Goal: Task Accomplishment & Management: Complete application form

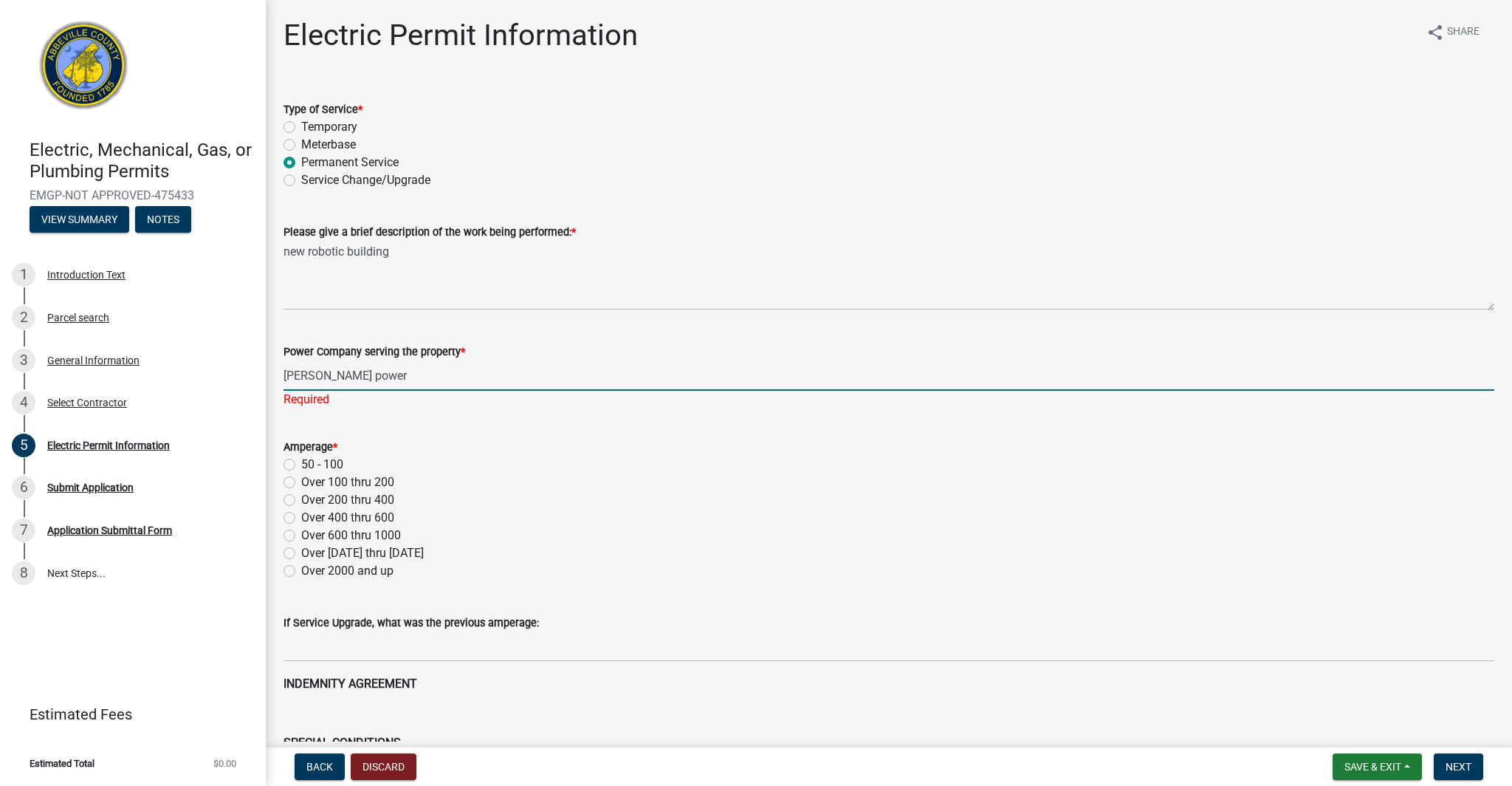
type input "[PERSON_NAME] power"
click at [898, 502] on div "Amperage * 50 - 100 Over 100 thru 200 Over 200 thru 400 Over 400 thru 600 Over …" at bounding box center [888, 509] width 1211 height 142
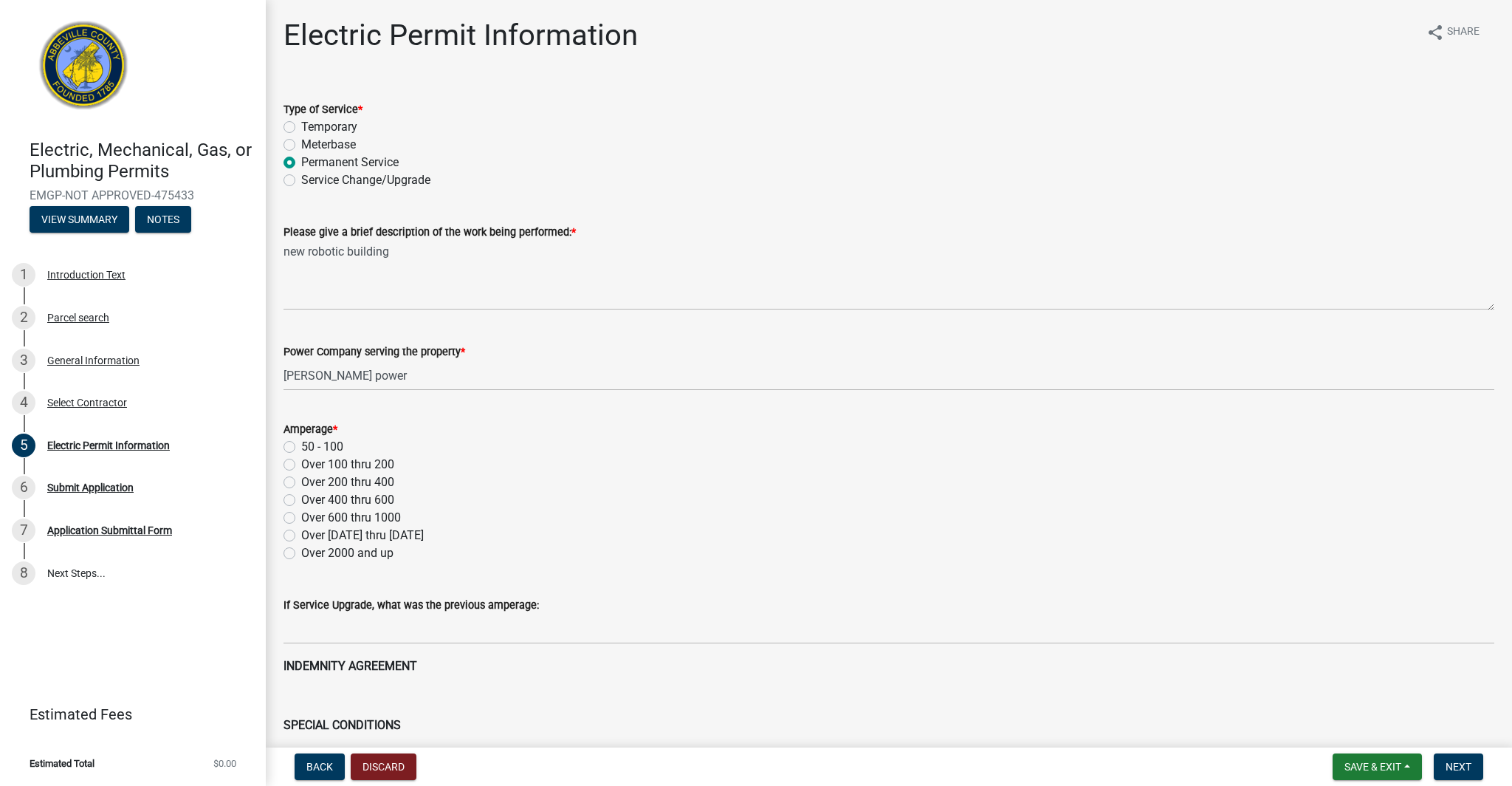
click at [301, 485] on label "Over 200 thru 400" at bounding box center [348, 482] width 93 height 18
click at [301, 483] on input "Over 200 thru 400" at bounding box center [306, 478] width 10 height 10
radio input "true"
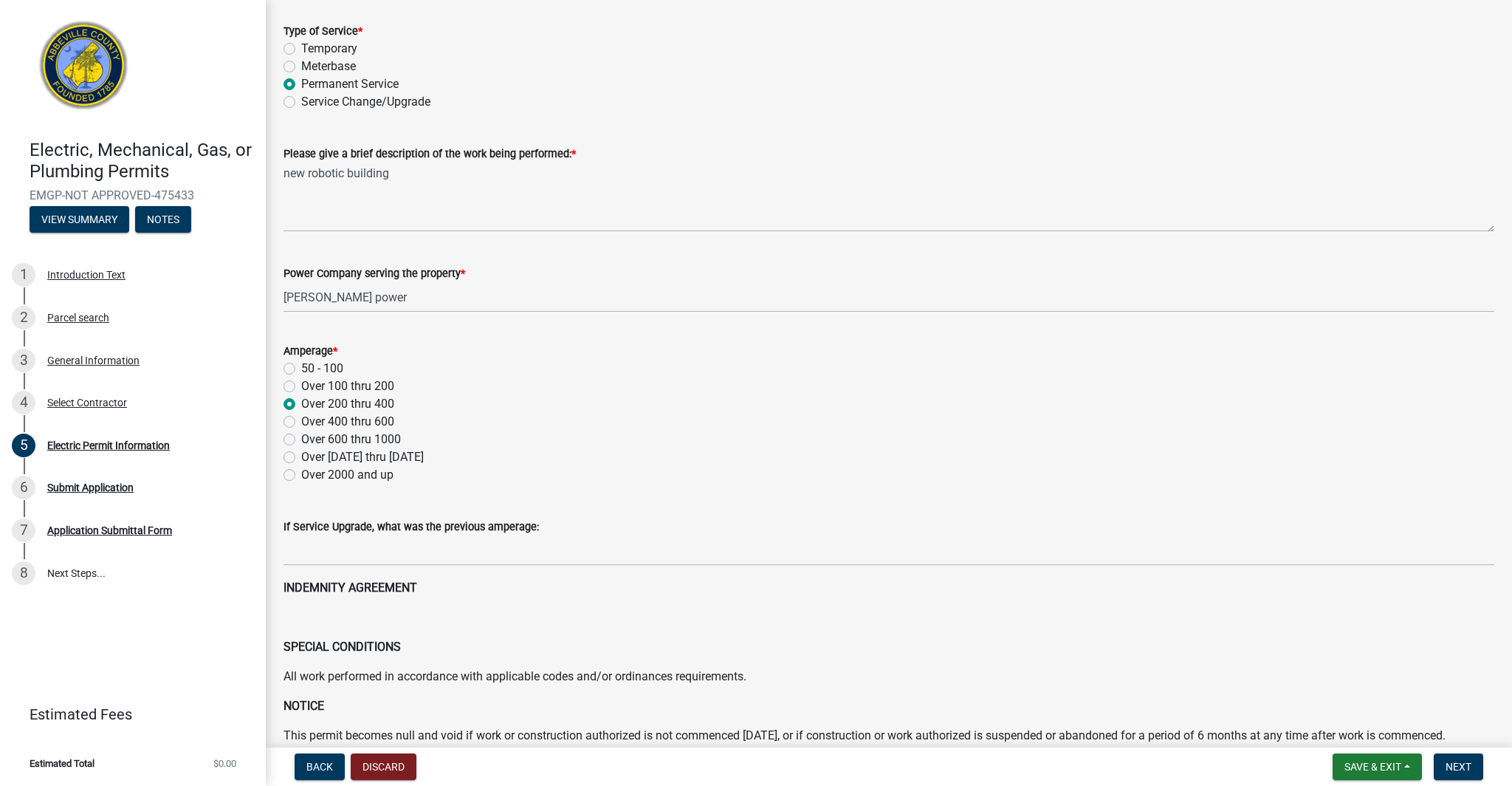
scroll to position [85, 0]
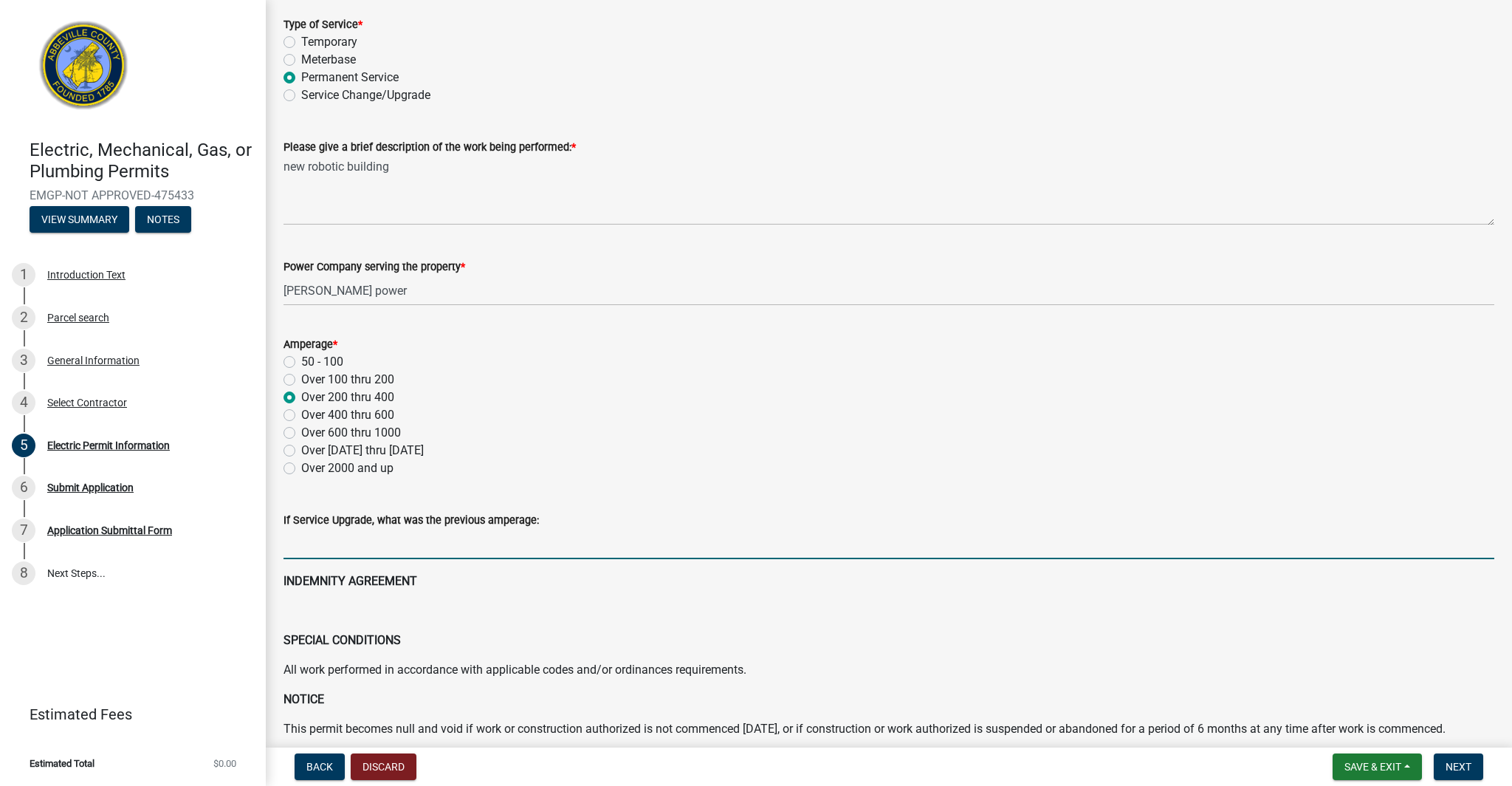
click at [479, 544] on input "text" at bounding box center [888, 543] width 1211 height 30
type input "400"
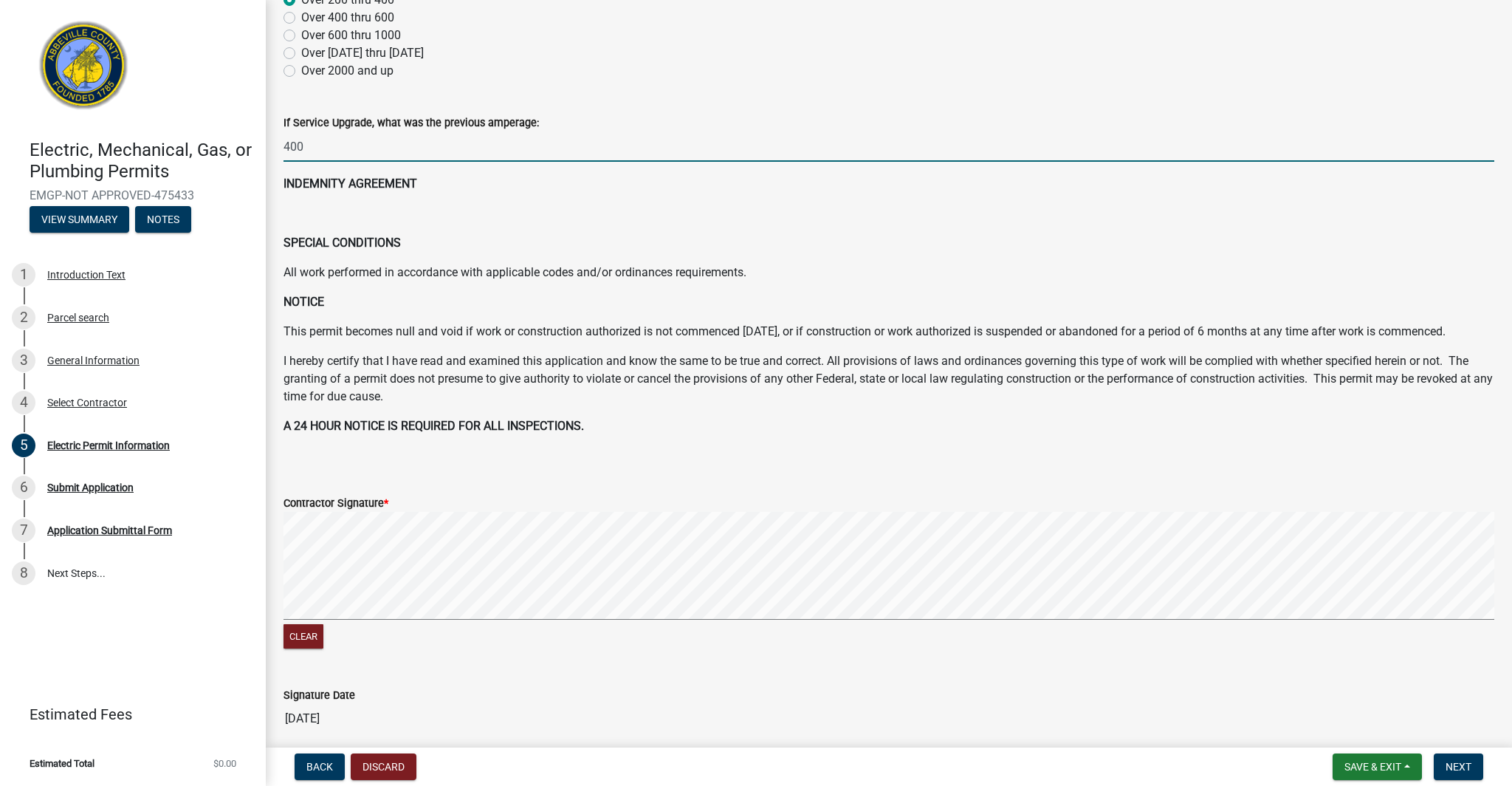
scroll to position [518, 0]
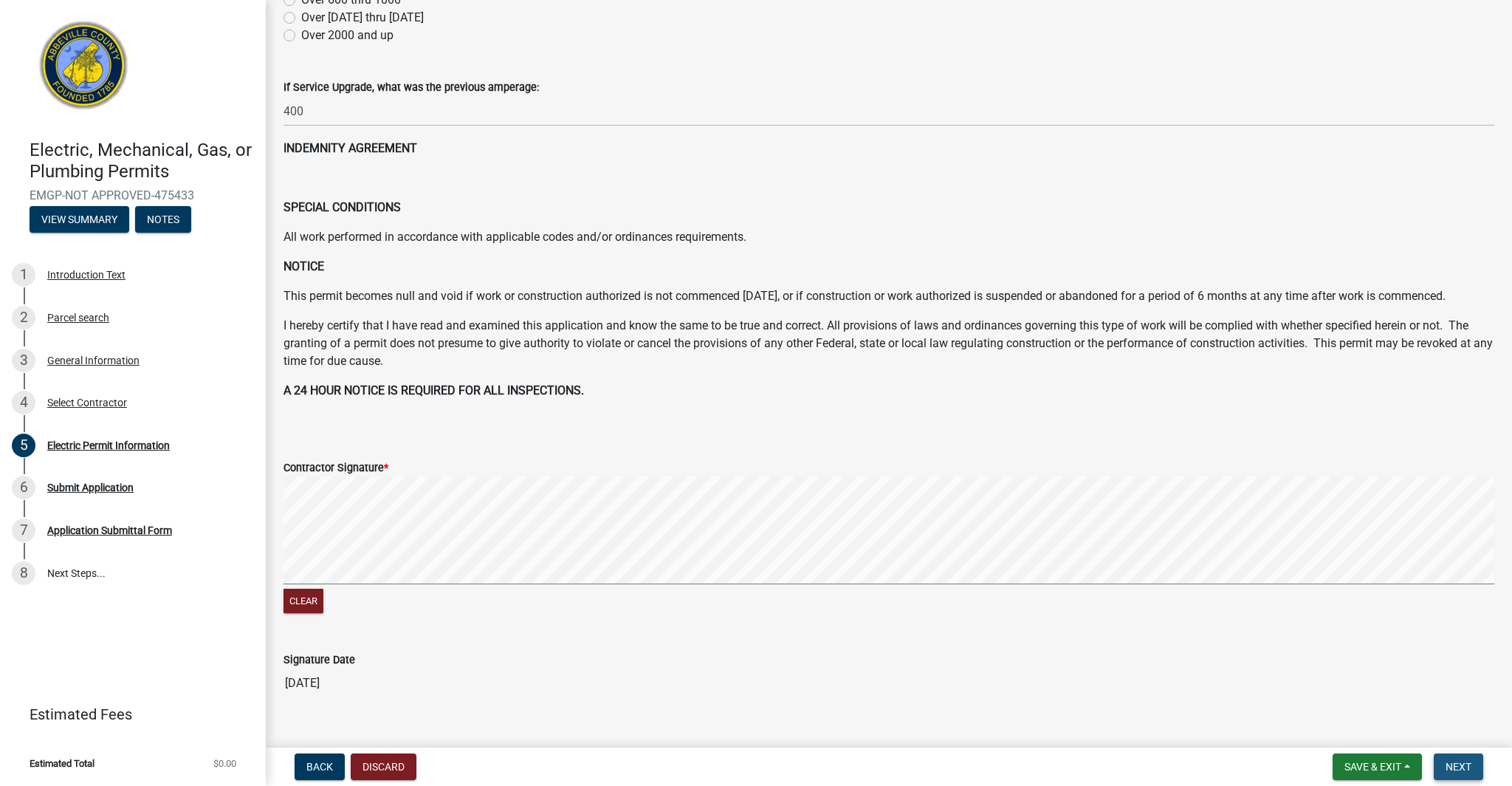
click at [1460, 772] on button "Next" at bounding box center [1458, 766] width 50 height 27
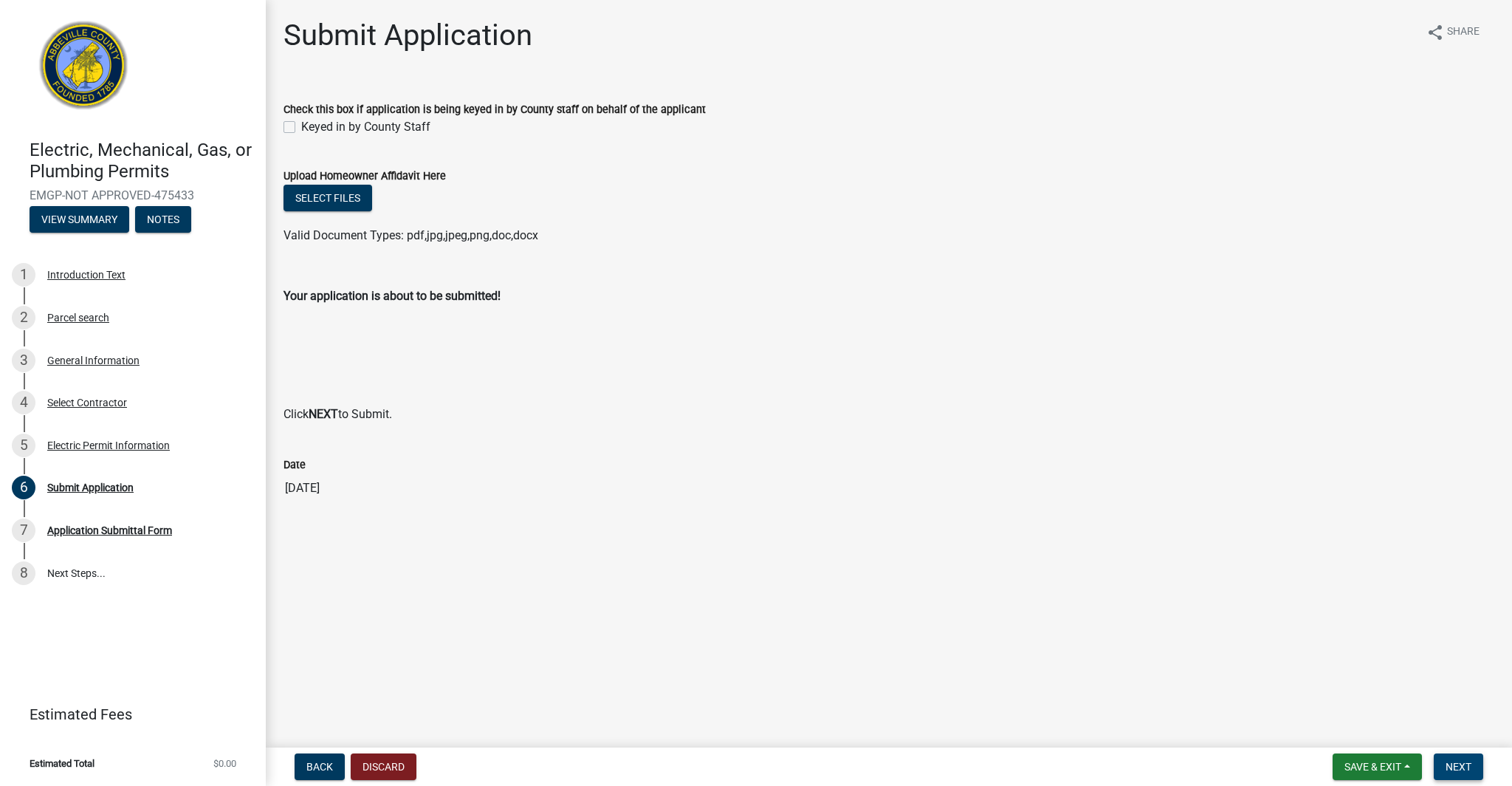
click at [1464, 771] on span "Next" at bounding box center [1458, 766] width 26 height 12
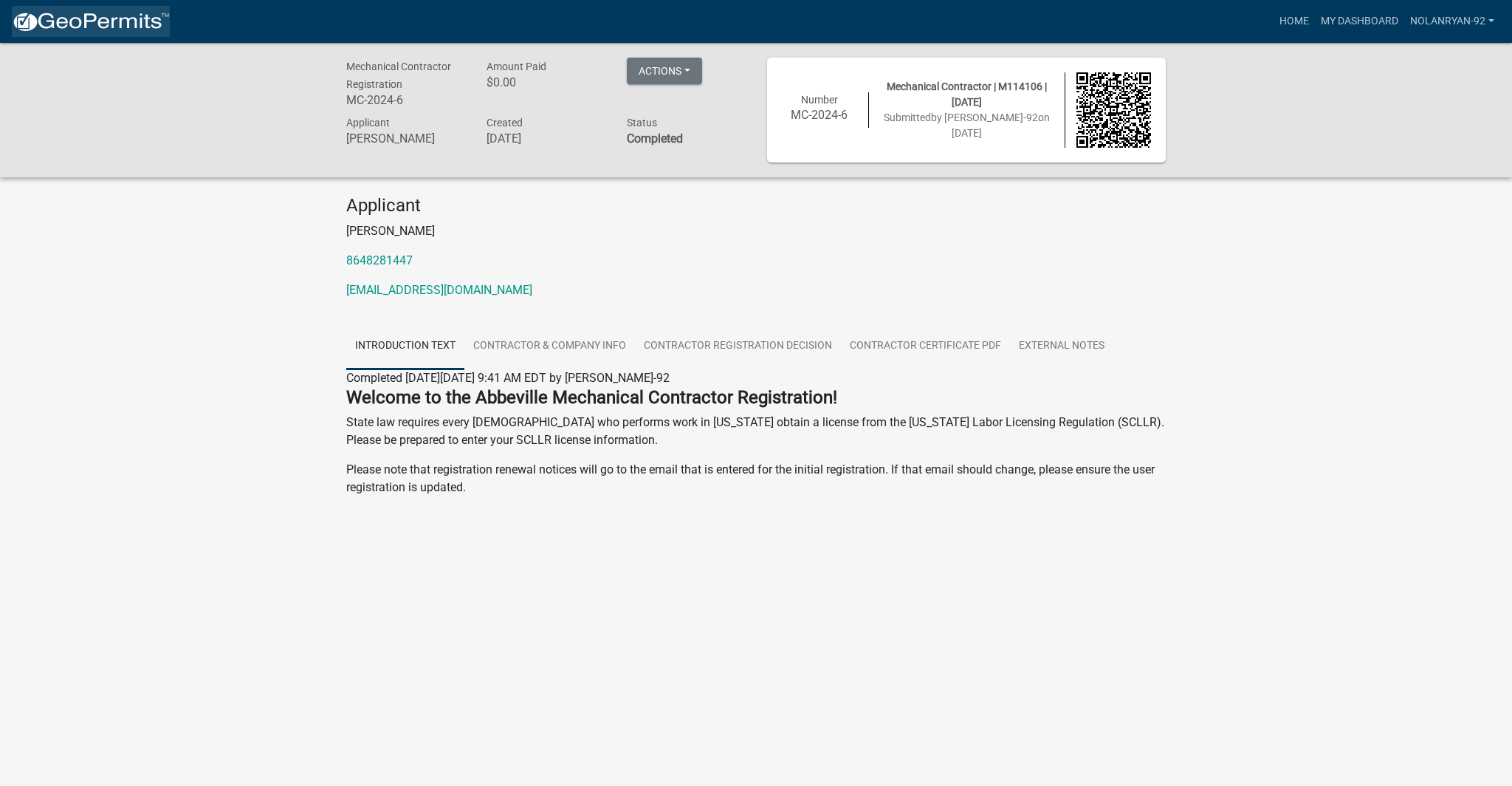
click at [47, 22] on img at bounding box center [91, 22] width 158 height 22
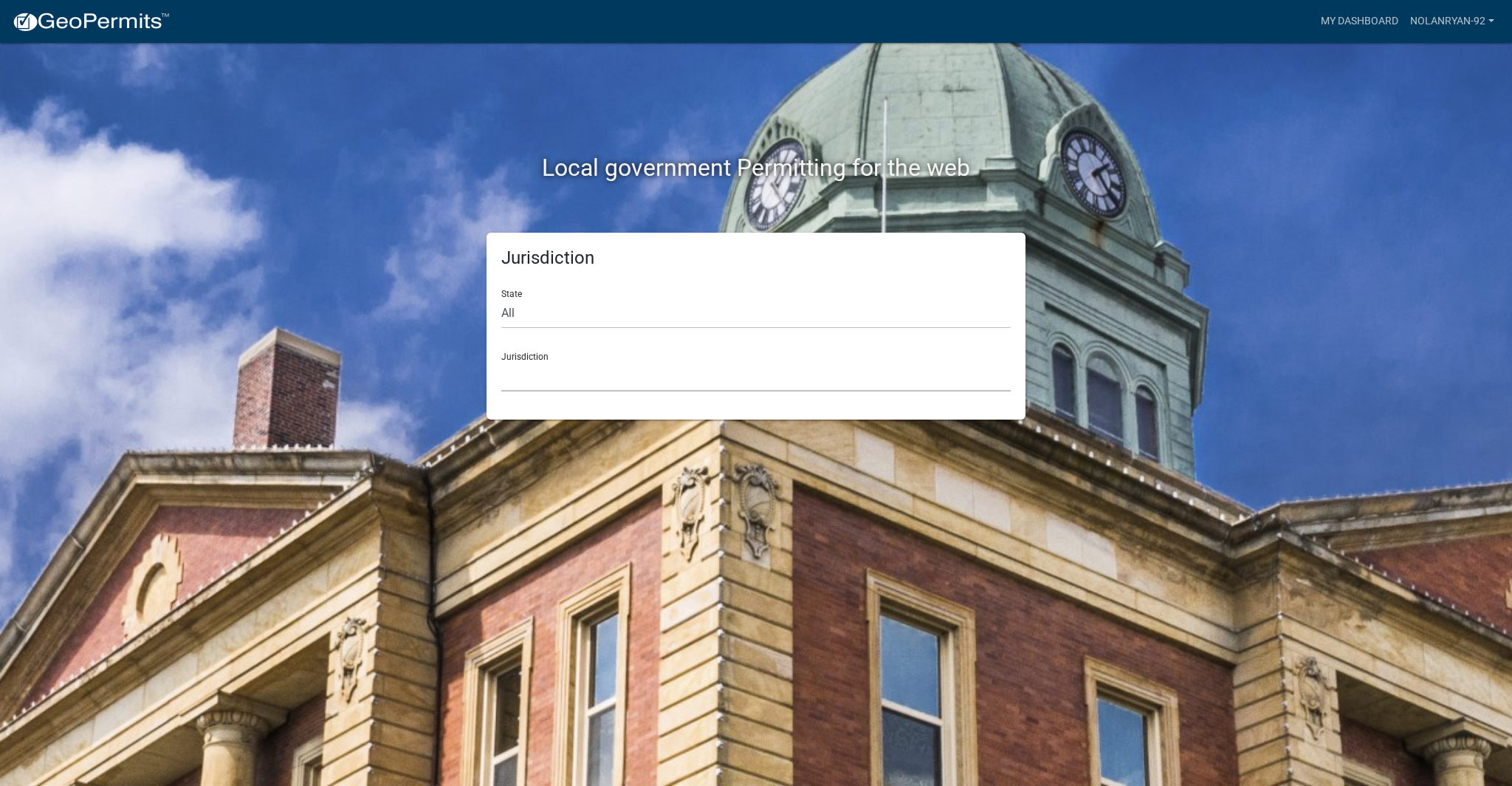
click at [547, 367] on select "[GEOGRAPHIC_DATA], [US_STATE] [GEOGRAPHIC_DATA], [US_STATE][PERSON_NAME][GEOGRA…" at bounding box center [756, 375] width 510 height 30
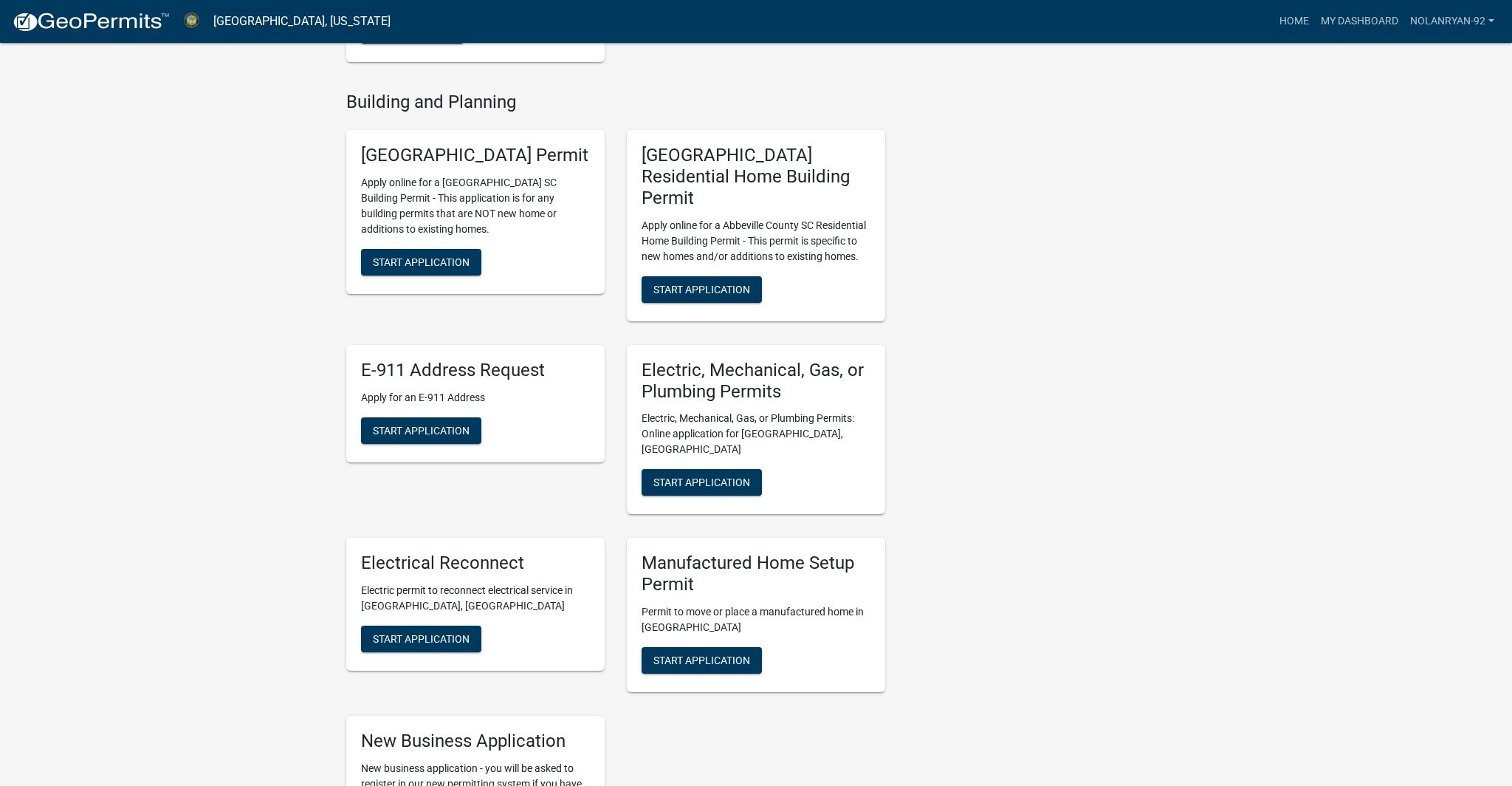
scroll to position [522, 0]
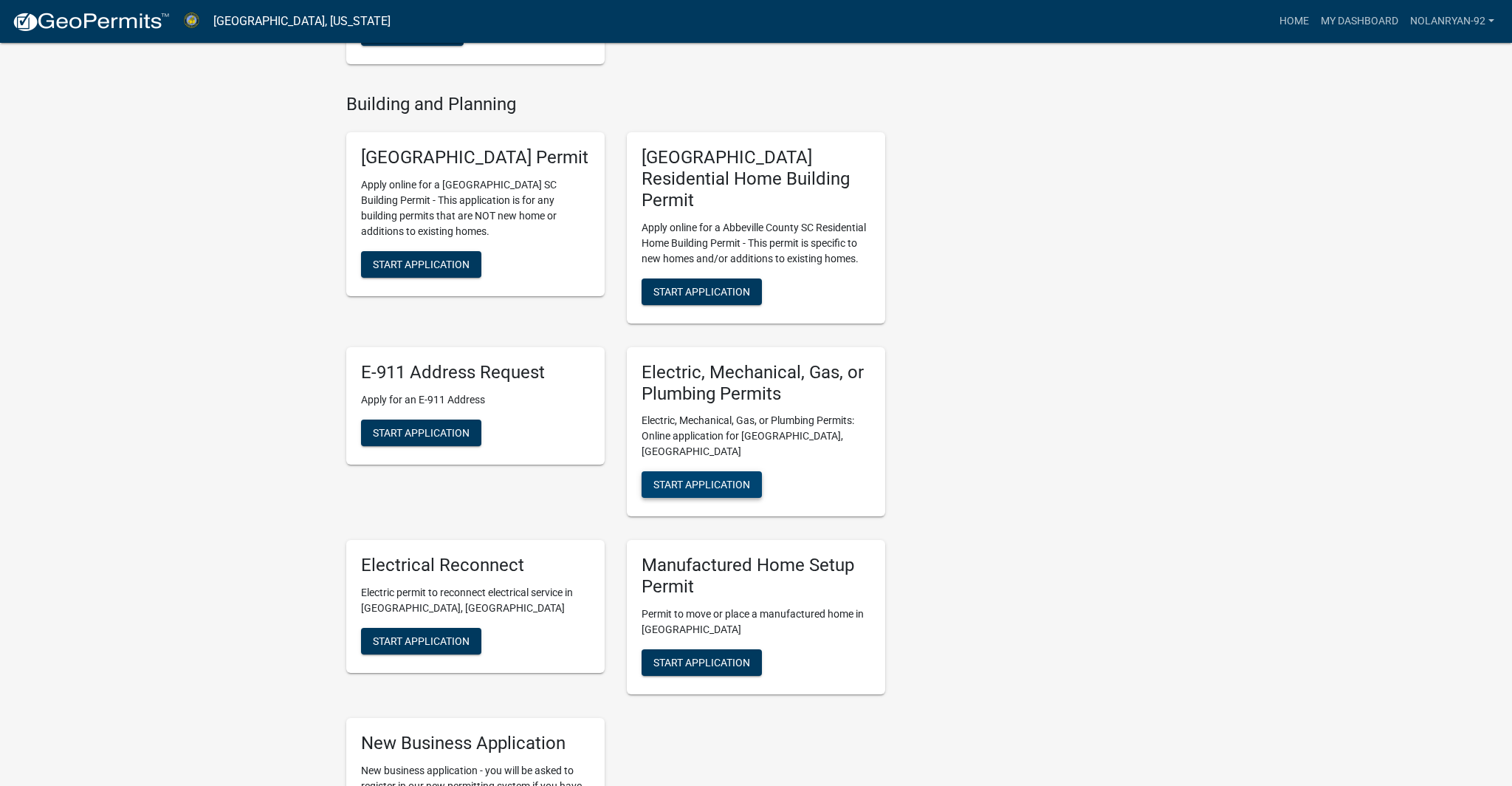
click at [730, 479] on span "Start Application" at bounding box center [701, 485] width 97 height 12
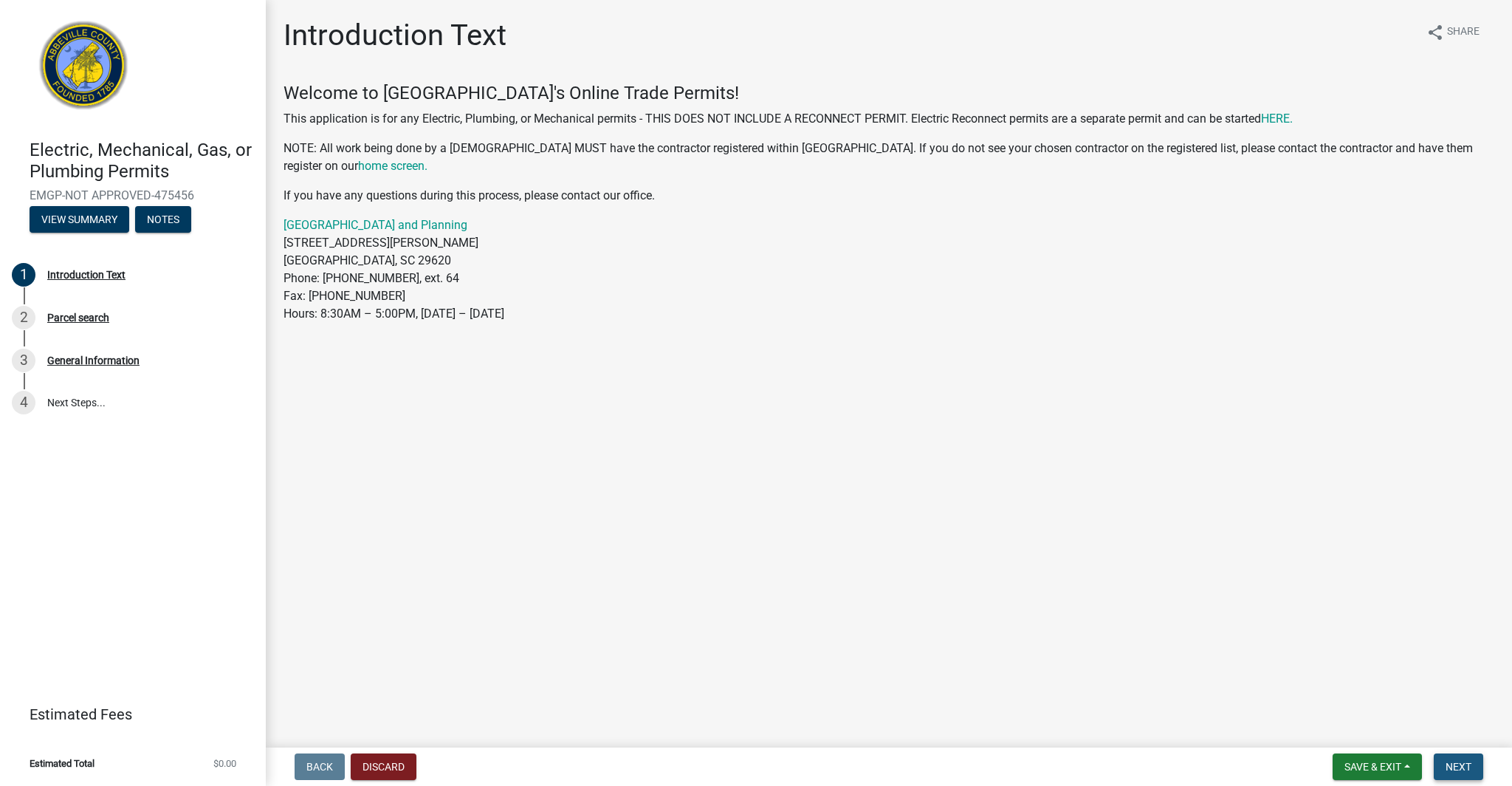
click at [1472, 769] on button "Next" at bounding box center [1458, 766] width 50 height 27
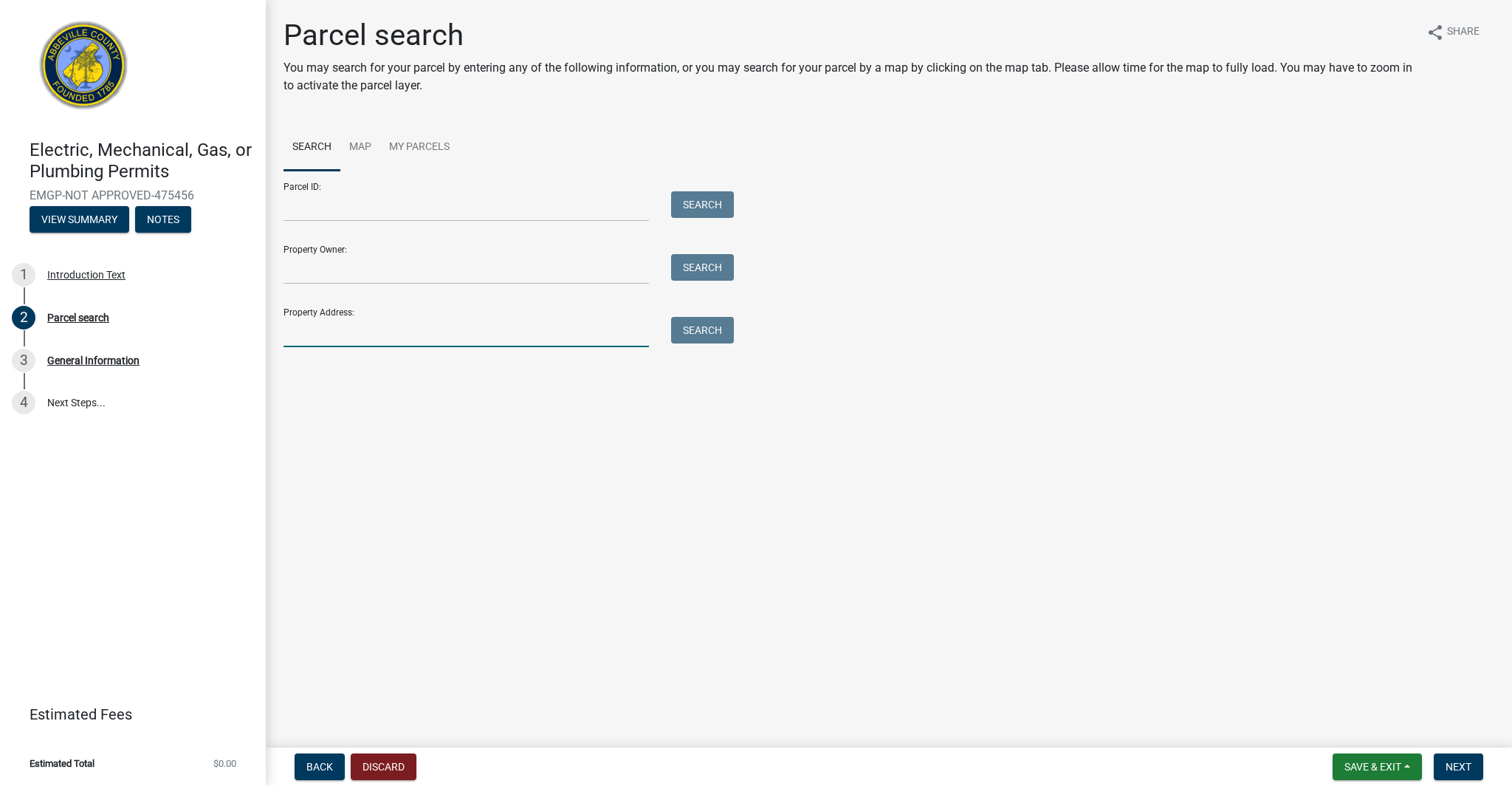
click at [491, 343] on input "Property Address:" at bounding box center [466, 332] width 366 height 30
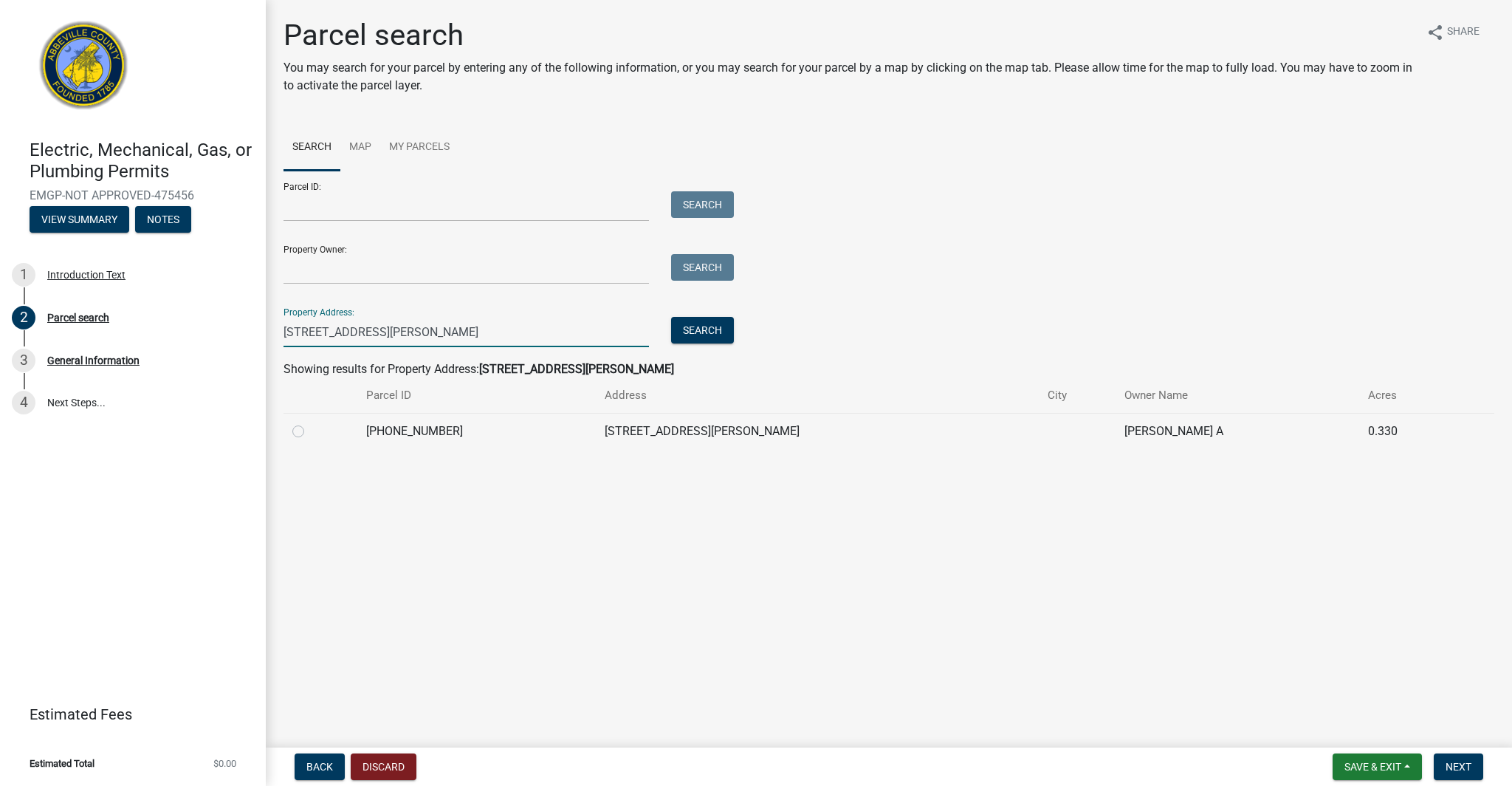
type input "[STREET_ADDRESS][PERSON_NAME]"
drag, startPoint x: 300, startPoint y: 432, endPoint x: 313, endPoint y: 433, distance: 13.0
click at [310, 423] on label at bounding box center [310, 423] width 0 height 0
click at [310, 432] on input "radio" at bounding box center [315, 428] width 10 height 10
radio input "true"
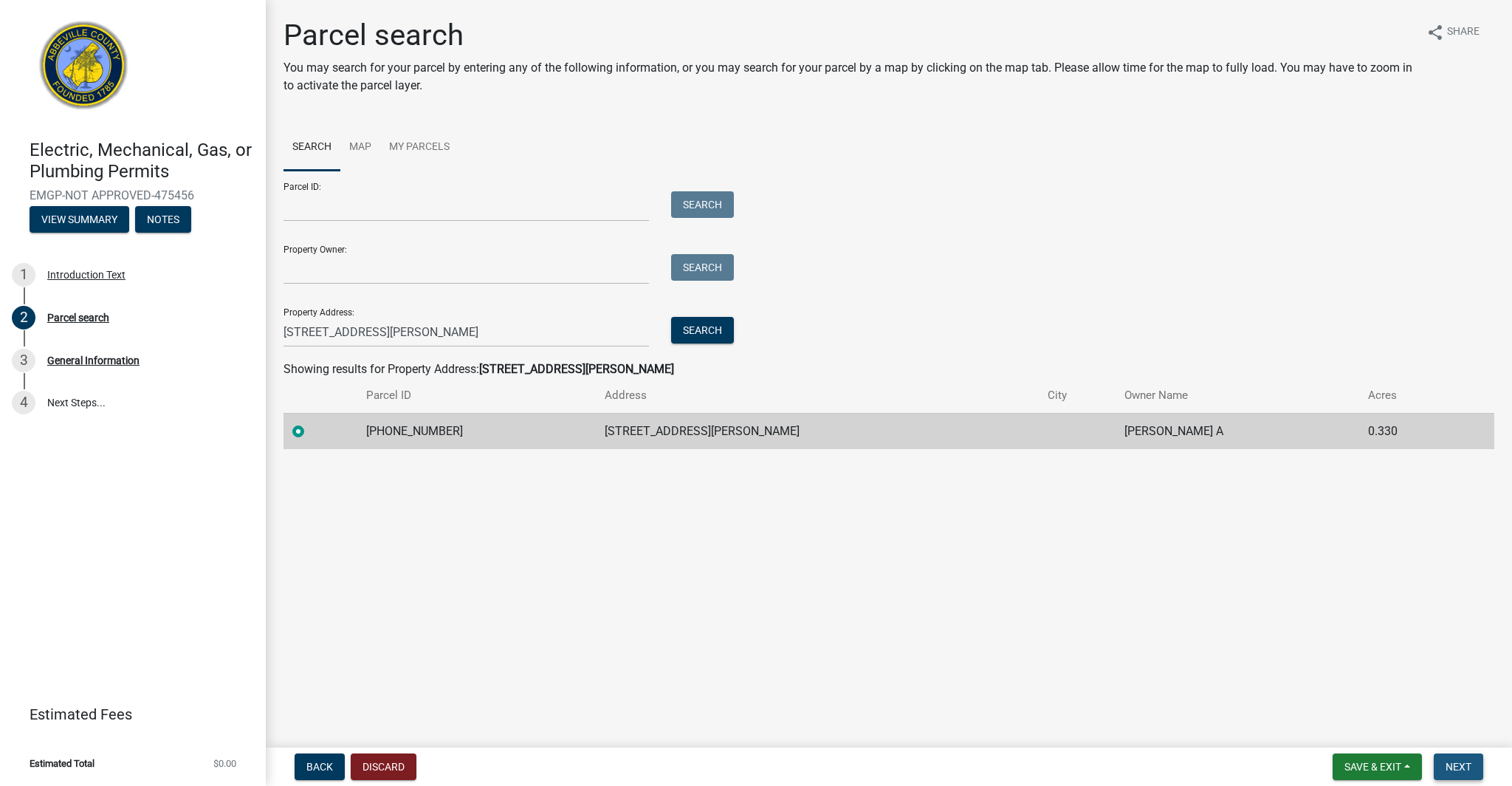
click at [1465, 773] on button "Next" at bounding box center [1458, 766] width 50 height 27
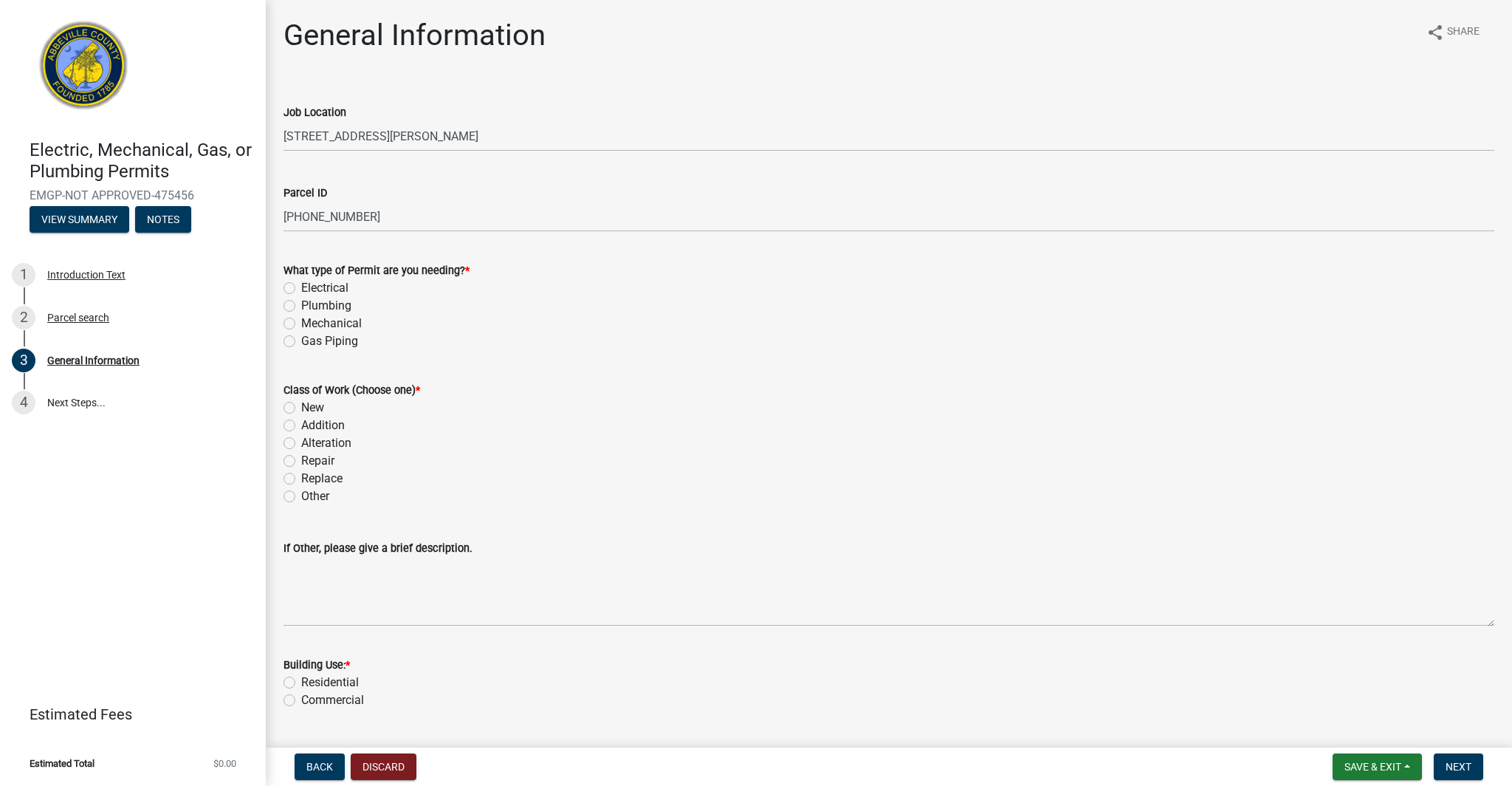
click at [301, 290] on label "Electrical" at bounding box center [325, 288] width 47 height 18
click at [301, 289] on input "Electrical" at bounding box center [306, 284] width 10 height 10
radio input "true"
click at [301, 426] on label "Addition" at bounding box center [322, 425] width 43 height 18
click at [301, 426] on input "Addition" at bounding box center [306, 421] width 10 height 10
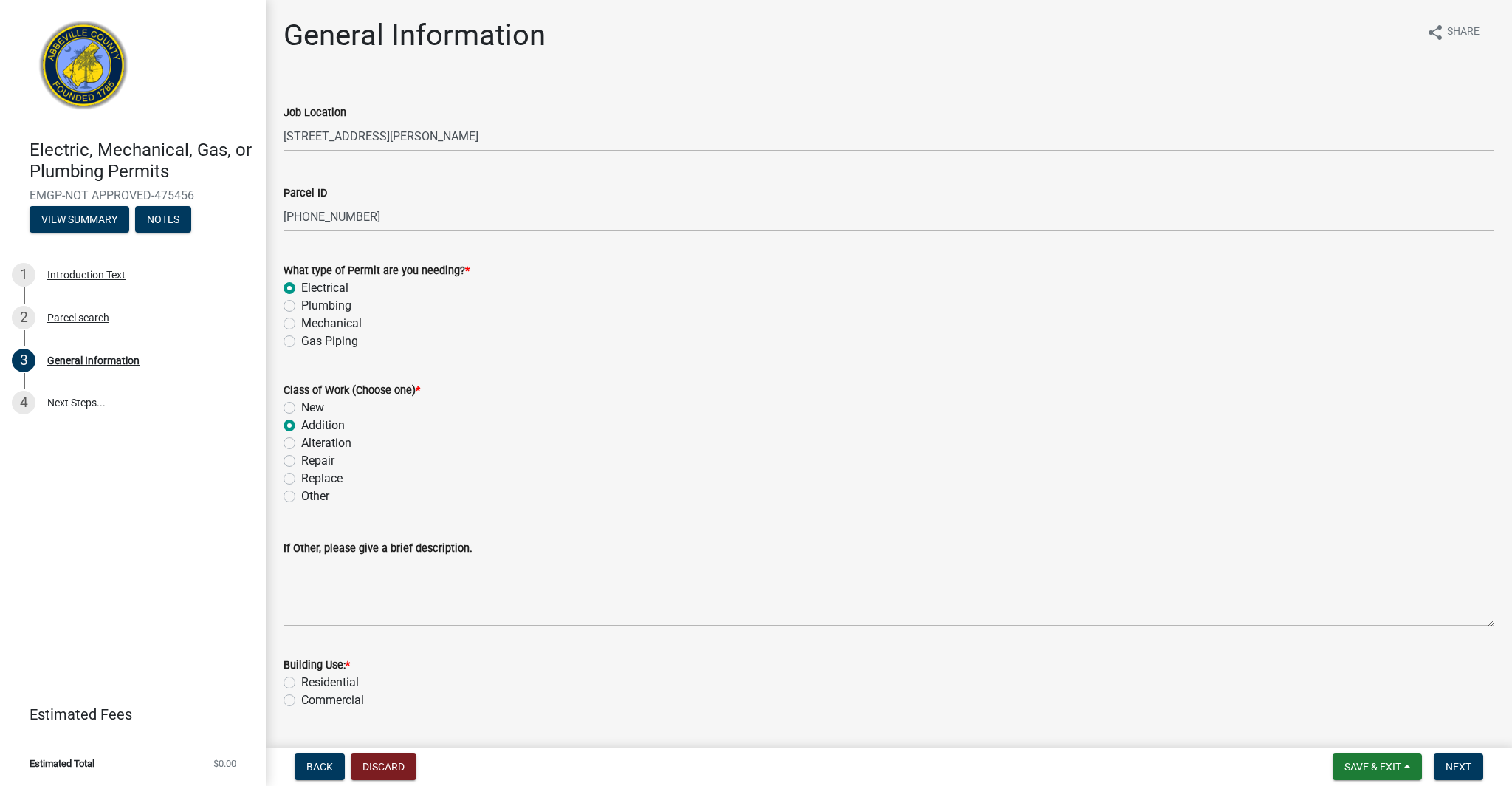
radio input "true"
click at [301, 320] on label "Mechanical" at bounding box center [331, 323] width 60 height 18
click at [301, 320] on input "Mechanical" at bounding box center [306, 319] width 10 height 10
radio input "true"
drag, startPoint x: 290, startPoint y: 292, endPoint x: 293, endPoint y: 301, distance: 9.5
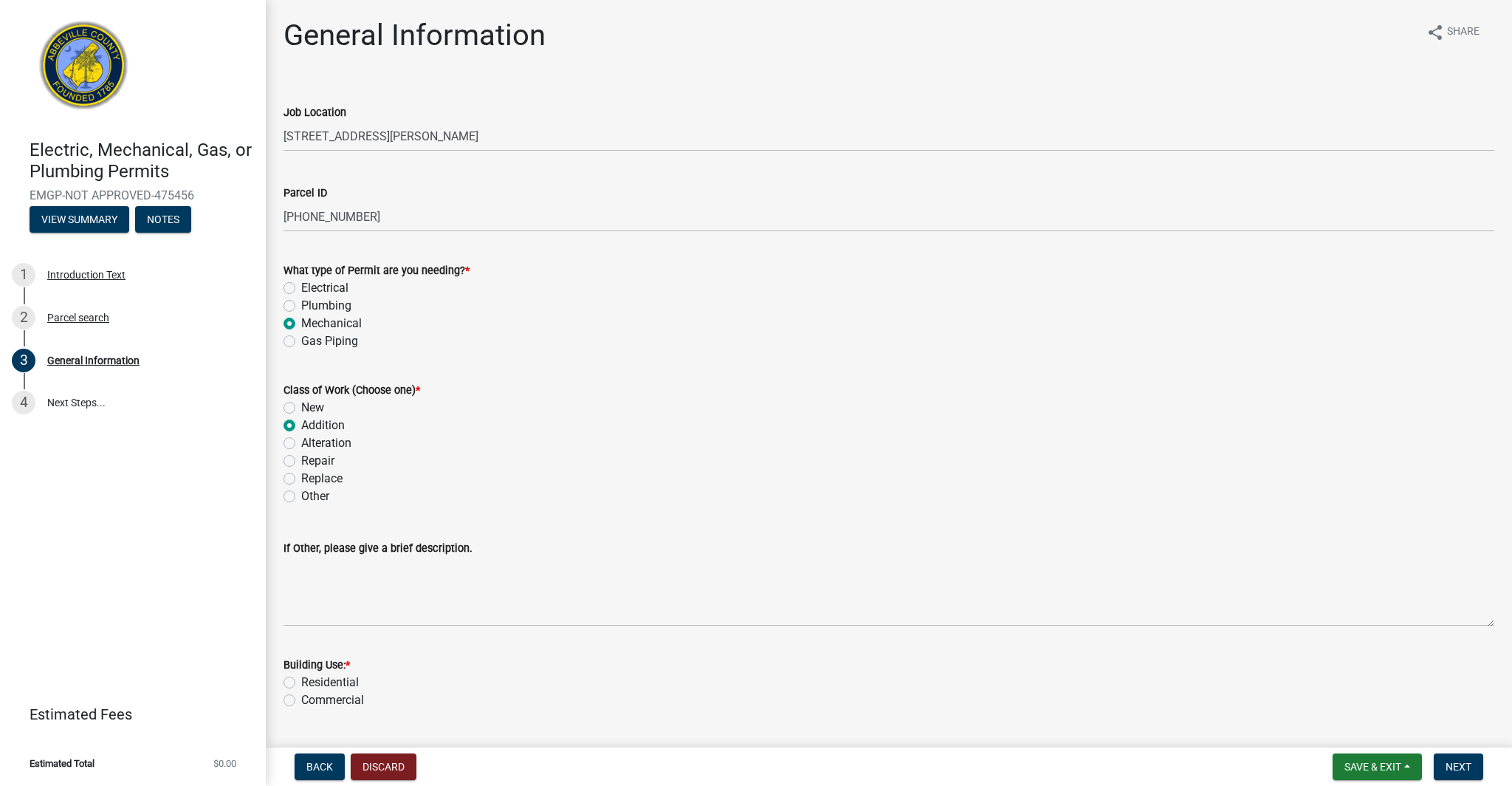
click at [301, 292] on label "Electrical" at bounding box center [325, 288] width 47 height 18
click at [301, 289] on input "Electrical" at bounding box center [306, 284] width 10 height 10
radio input "true"
click at [301, 481] on label "Replace" at bounding box center [322, 479] width 42 height 18
click at [301, 479] on input "Replace" at bounding box center [306, 475] width 10 height 10
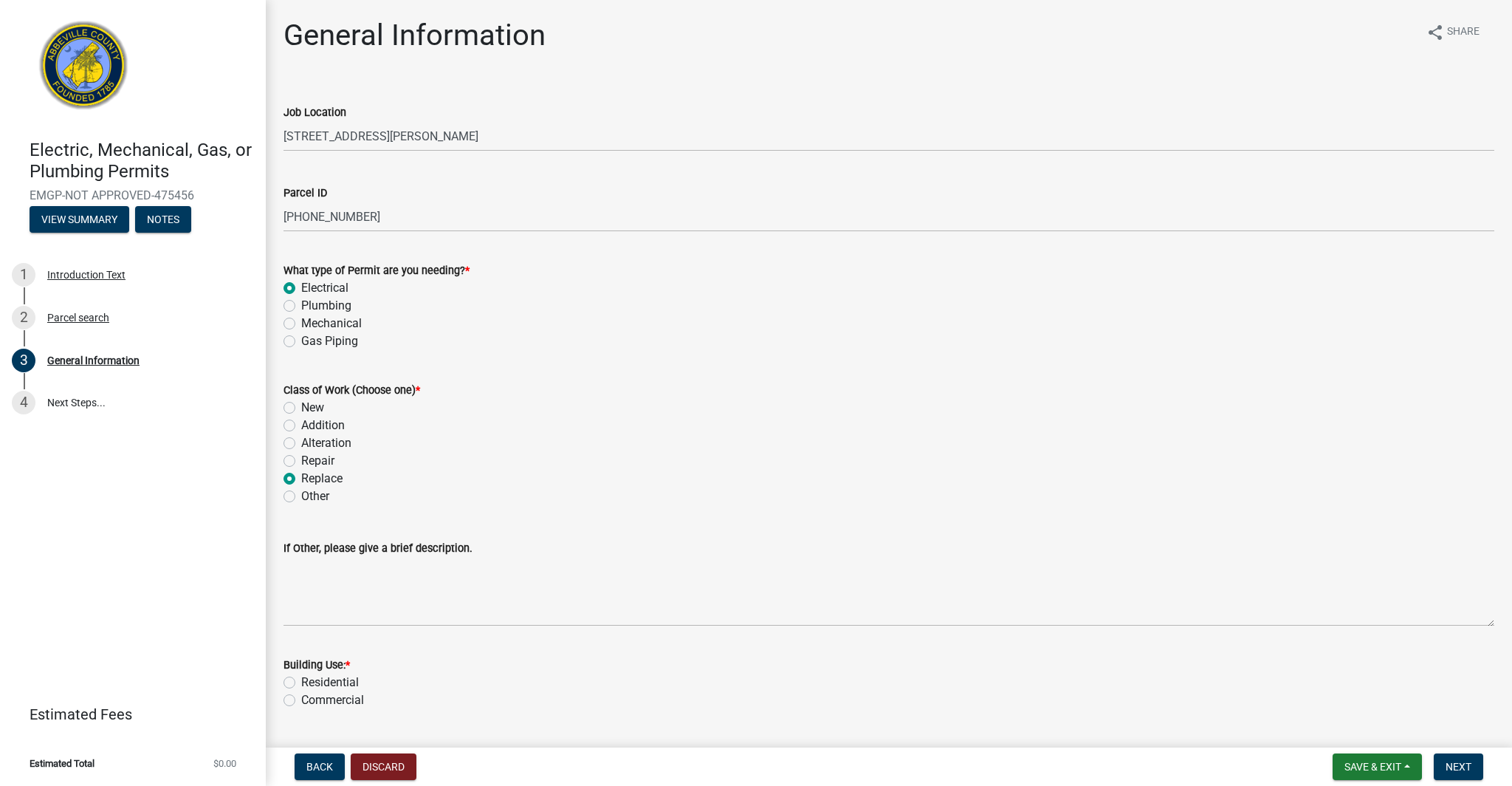
radio input "true"
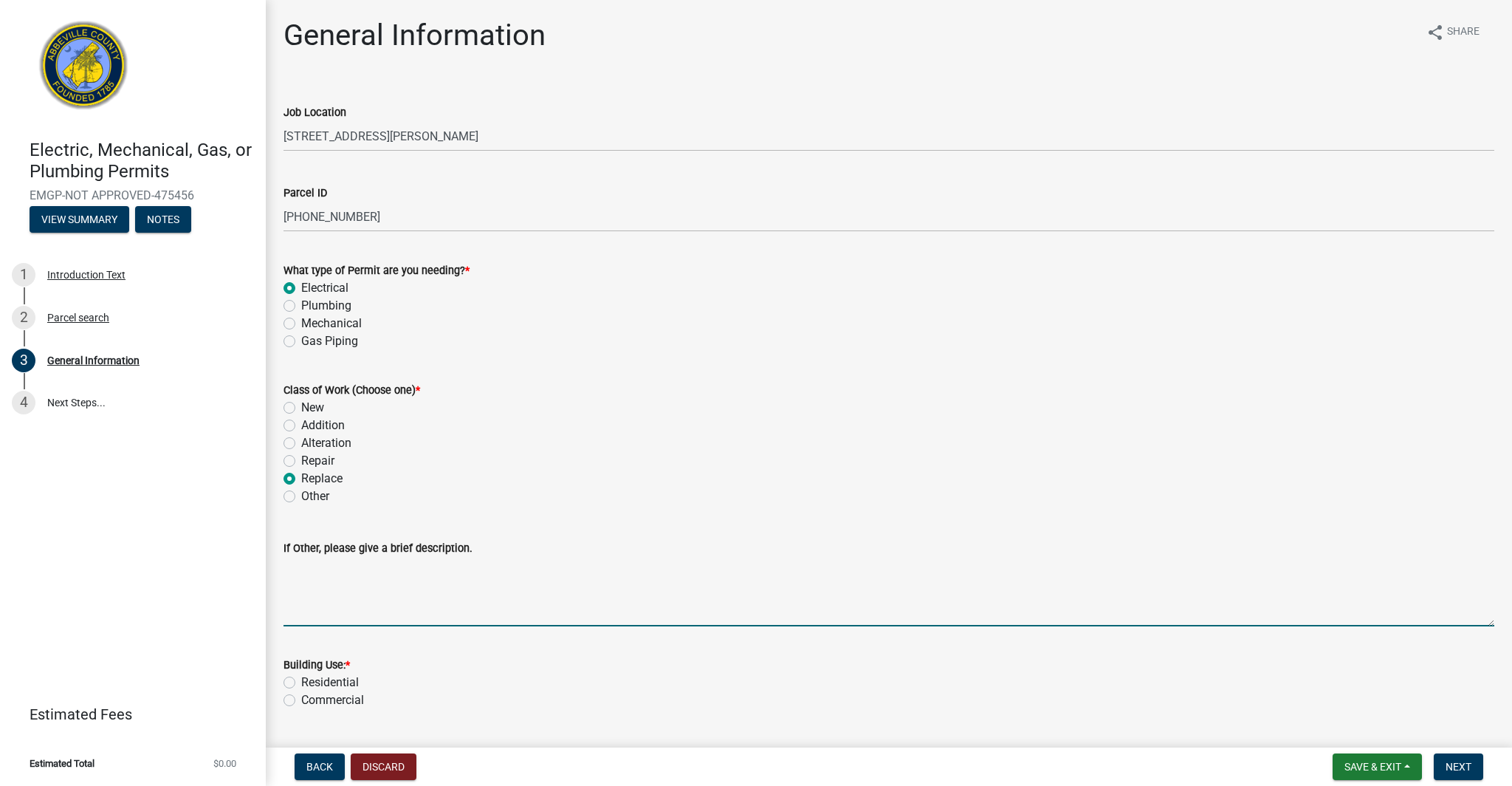
click at [347, 600] on textarea "If Other, please give a brief description." at bounding box center [888, 591] width 1211 height 69
type textarea "replace meter with meter combo"
click at [301, 683] on label "Residential" at bounding box center [330, 683] width 58 height 18
click at [301, 683] on input "Residential" at bounding box center [306, 678] width 10 height 10
radio input "true"
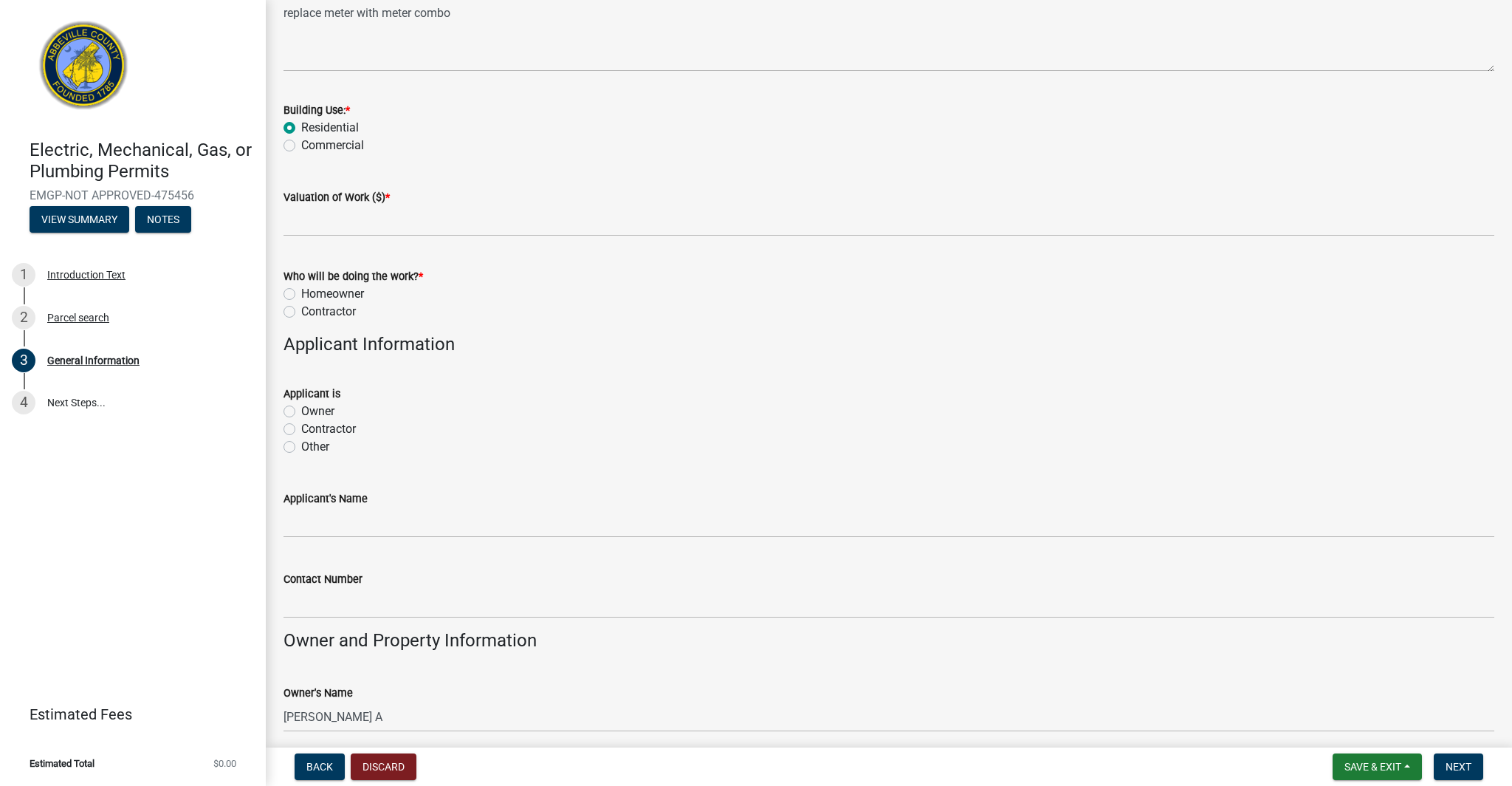
scroll to position [551, 0]
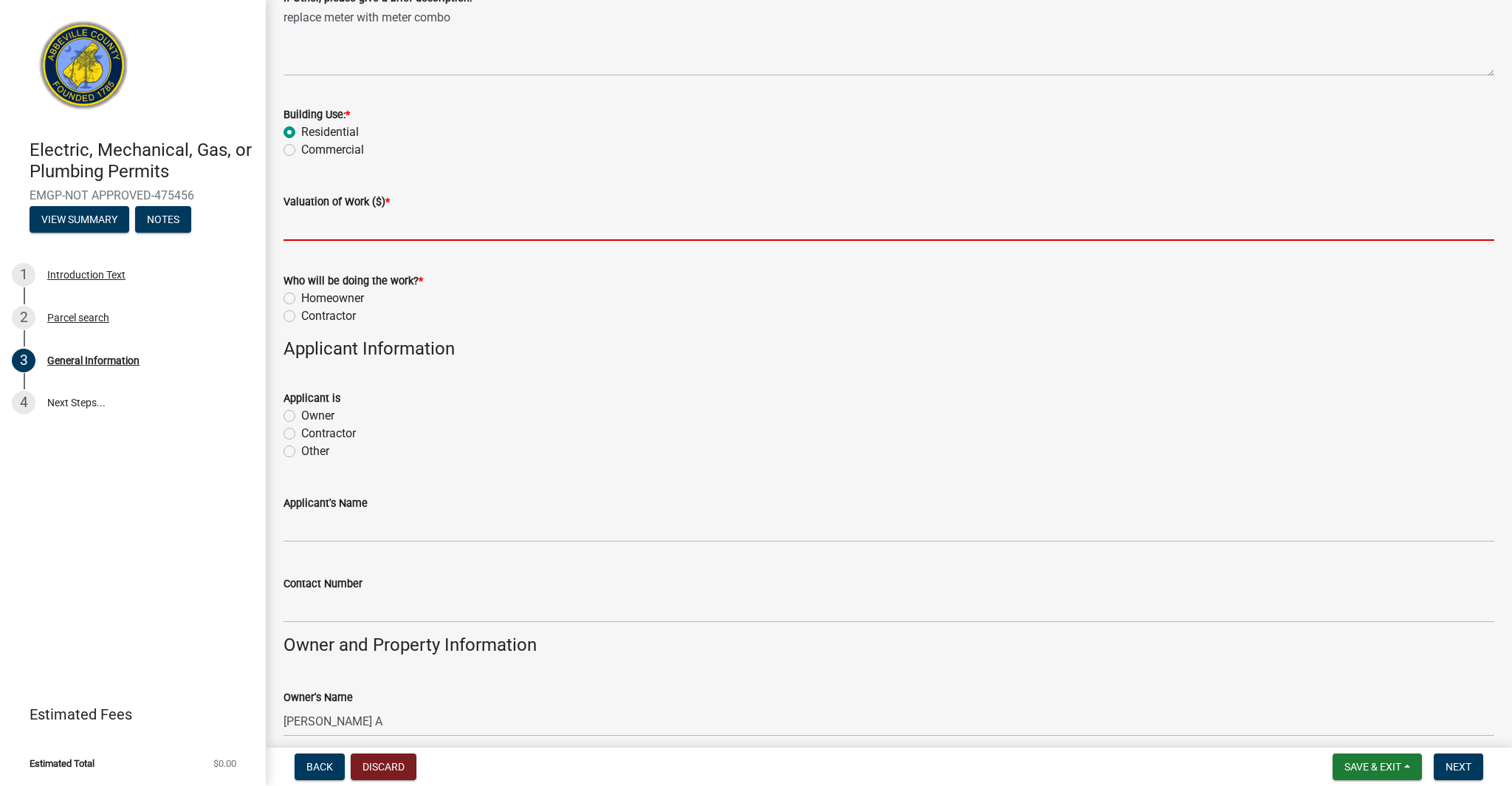
click at [326, 235] on input "text" at bounding box center [888, 225] width 1211 height 30
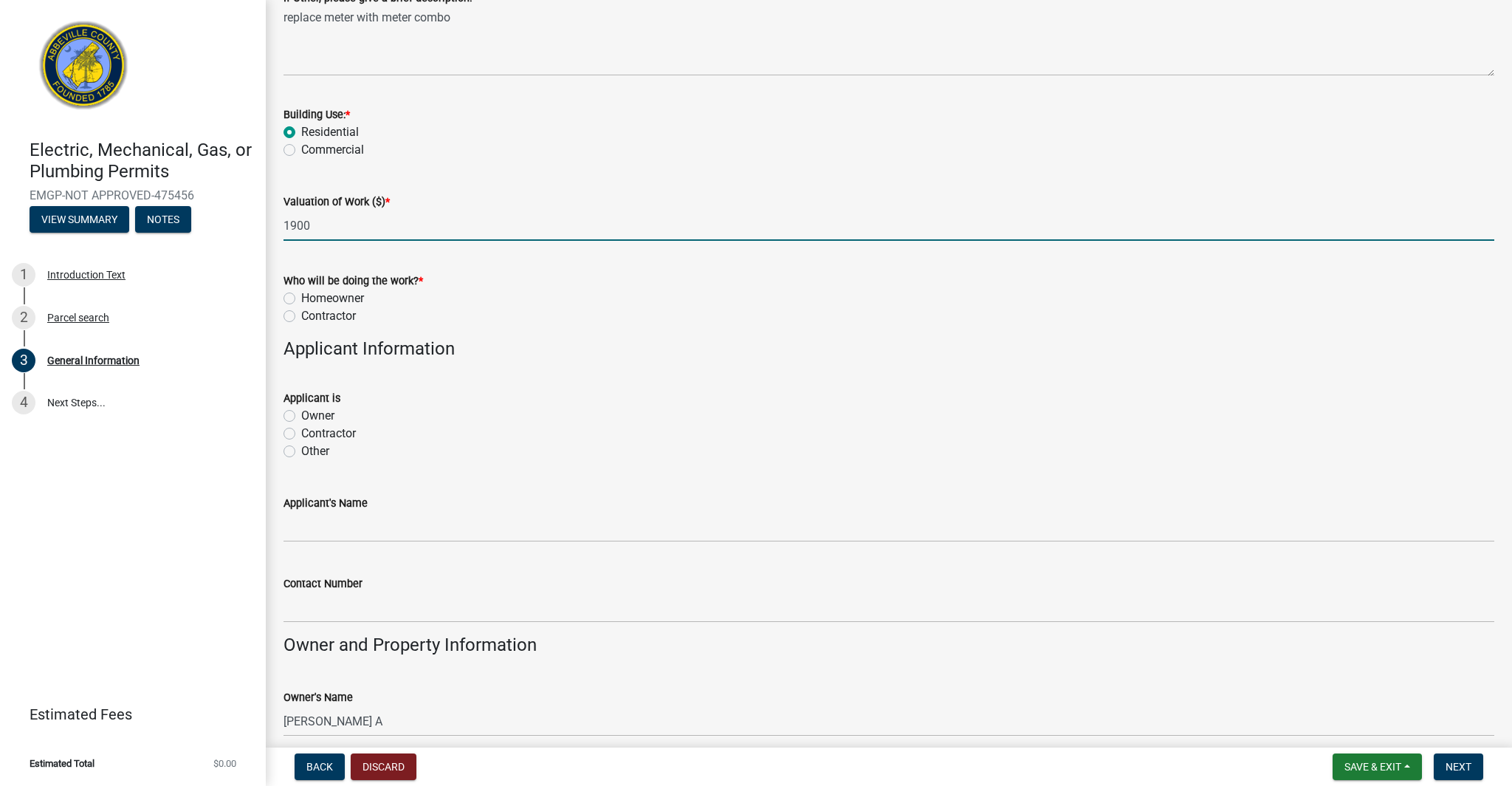
type input "1900"
click at [301, 299] on label "Homeowner" at bounding box center [332, 298] width 63 height 18
click at [301, 299] on input "Homeowner" at bounding box center [306, 294] width 10 height 10
radio input "true"
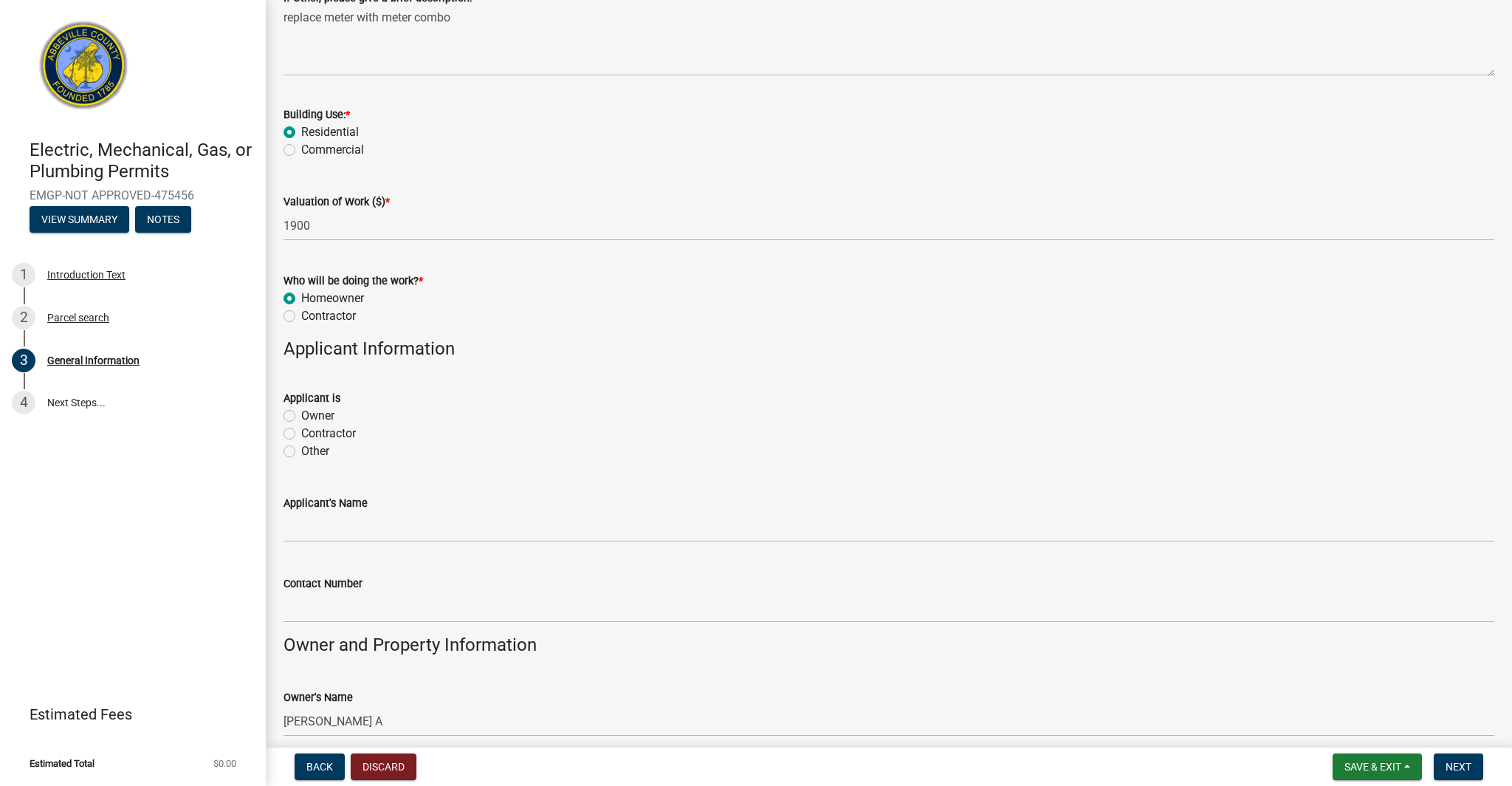
click at [301, 314] on label "Contractor" at bounding box center [328, 316] width 55 height 18
click at [301, 314] on input "Contractor" at bounding box center [306, 312] width 10 height 10
radio input "true"
click at [301, 438] on label "Contractor" at bounding box center [328, 433] width 55 height 18
click at [301, 434] on input "Contractor" at bounding box center [306, 429] width 10 height 10
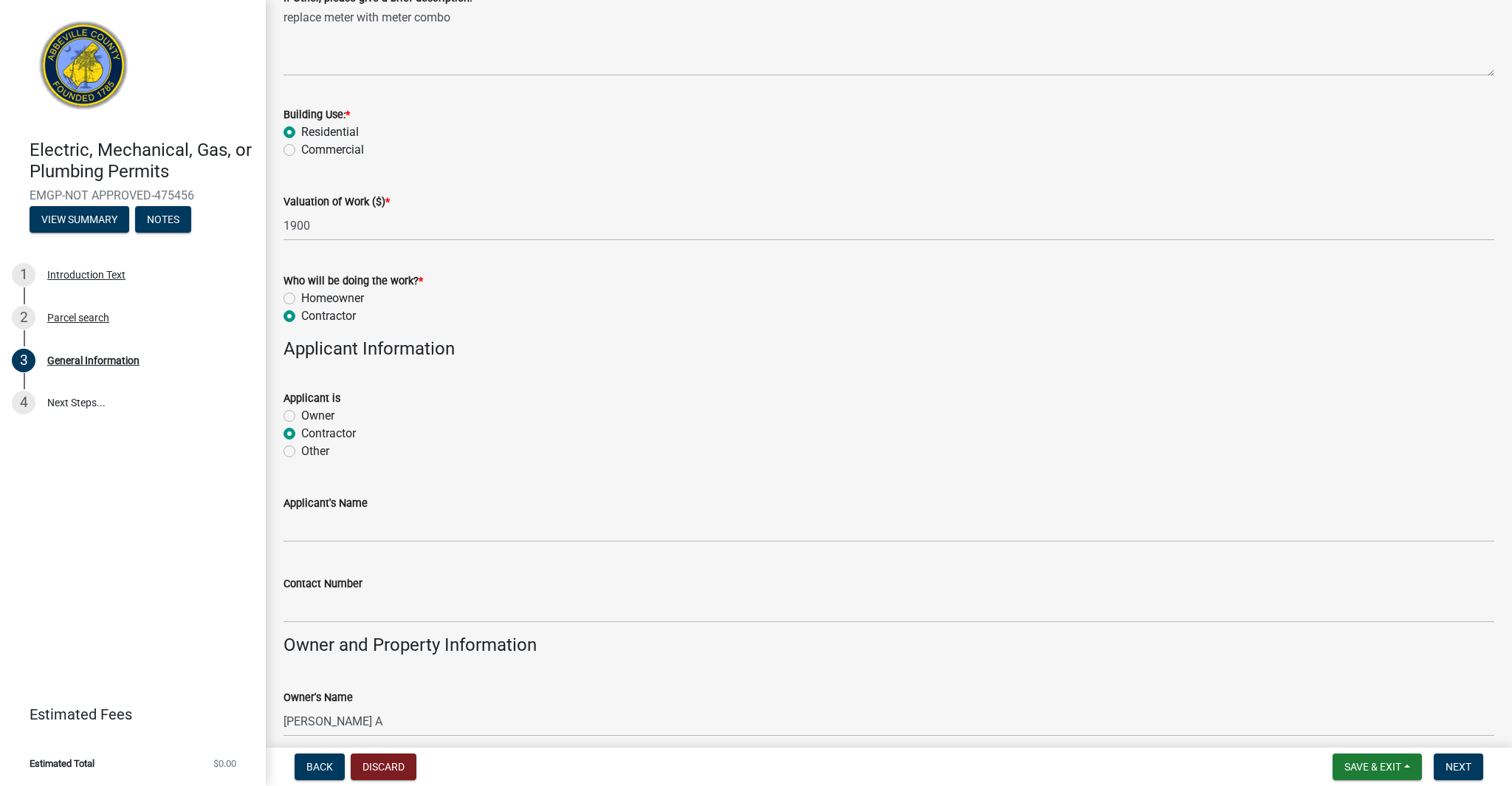
radio input "true"
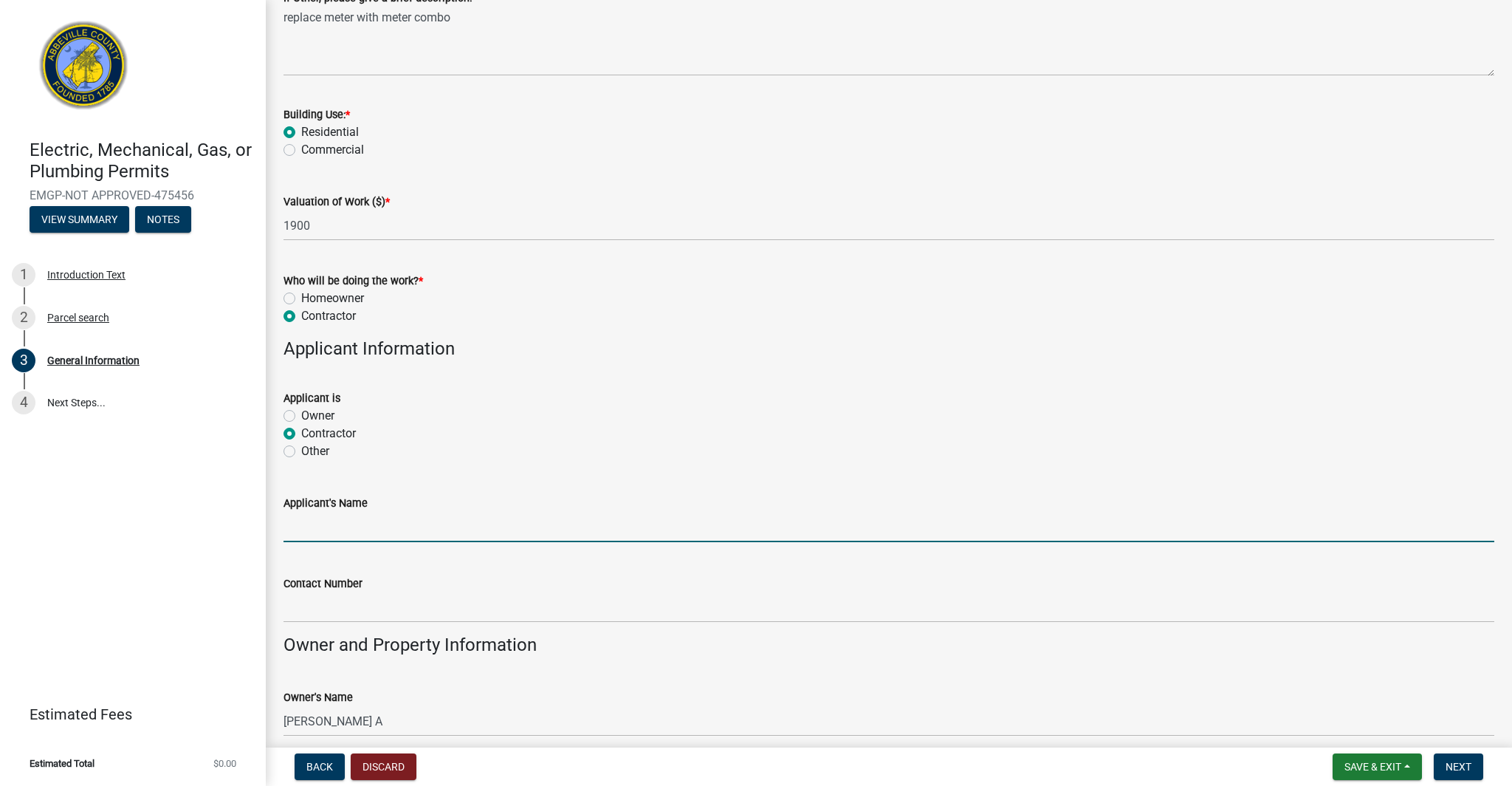
click at [334, 529] on input "Applicant's Name" at bounding box center [888, 526] width 1211 height 30
type input "[PERSON_NAME]"
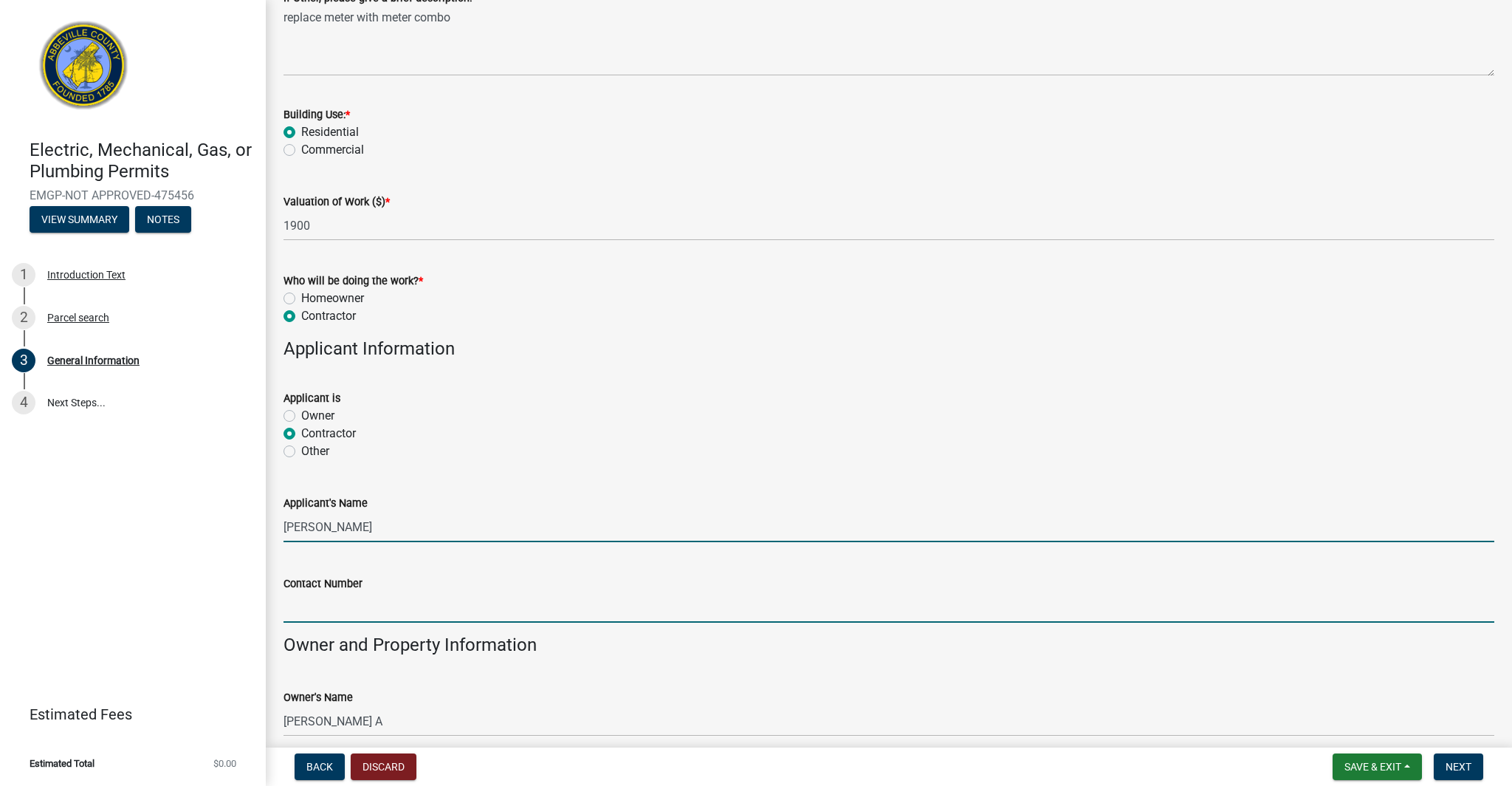
type input "8648281447"
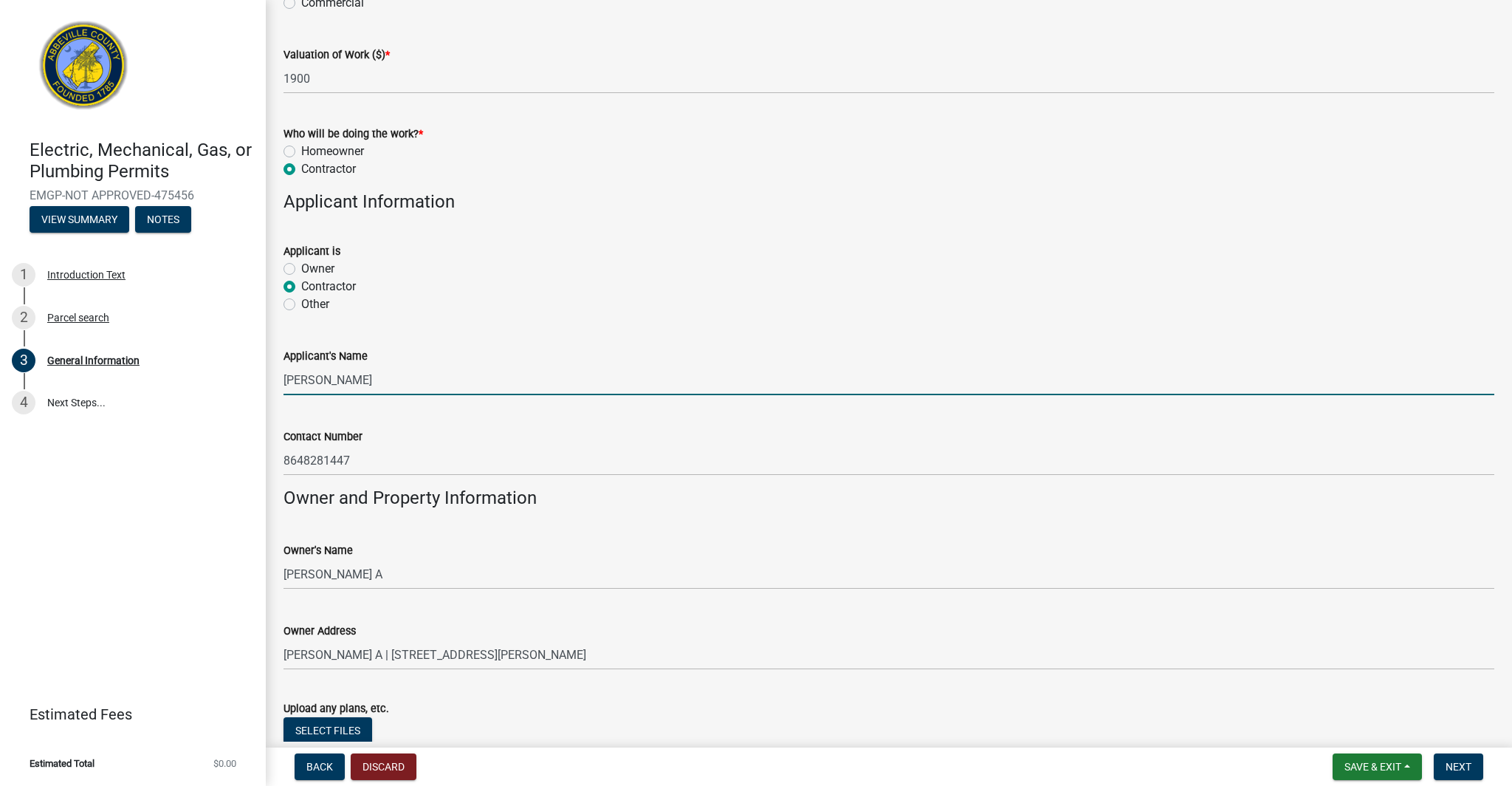
scroll to position [803, 0]
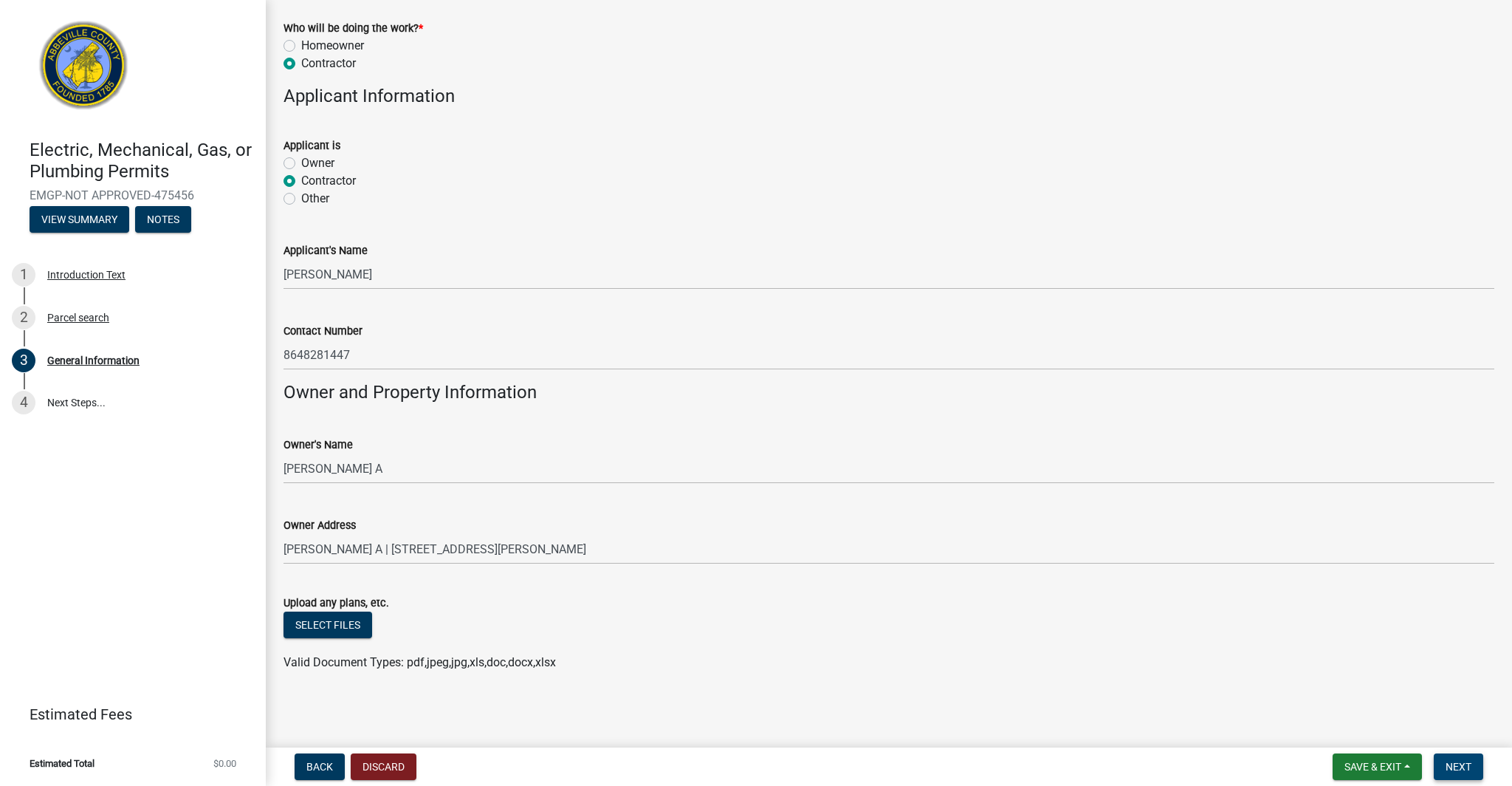
drag, startPoint x: 1453, startPoint y: 762, endPoint x: 1188, endPoint y: 631, distance: 295.6
click at [1188, 631] on wm-app "Electric, Mechanical, Gas, or Plumbing Permits EMGP-NOT APPROVED-475456 View Su…" at bounding box center [756, 393] width 1512 height 786
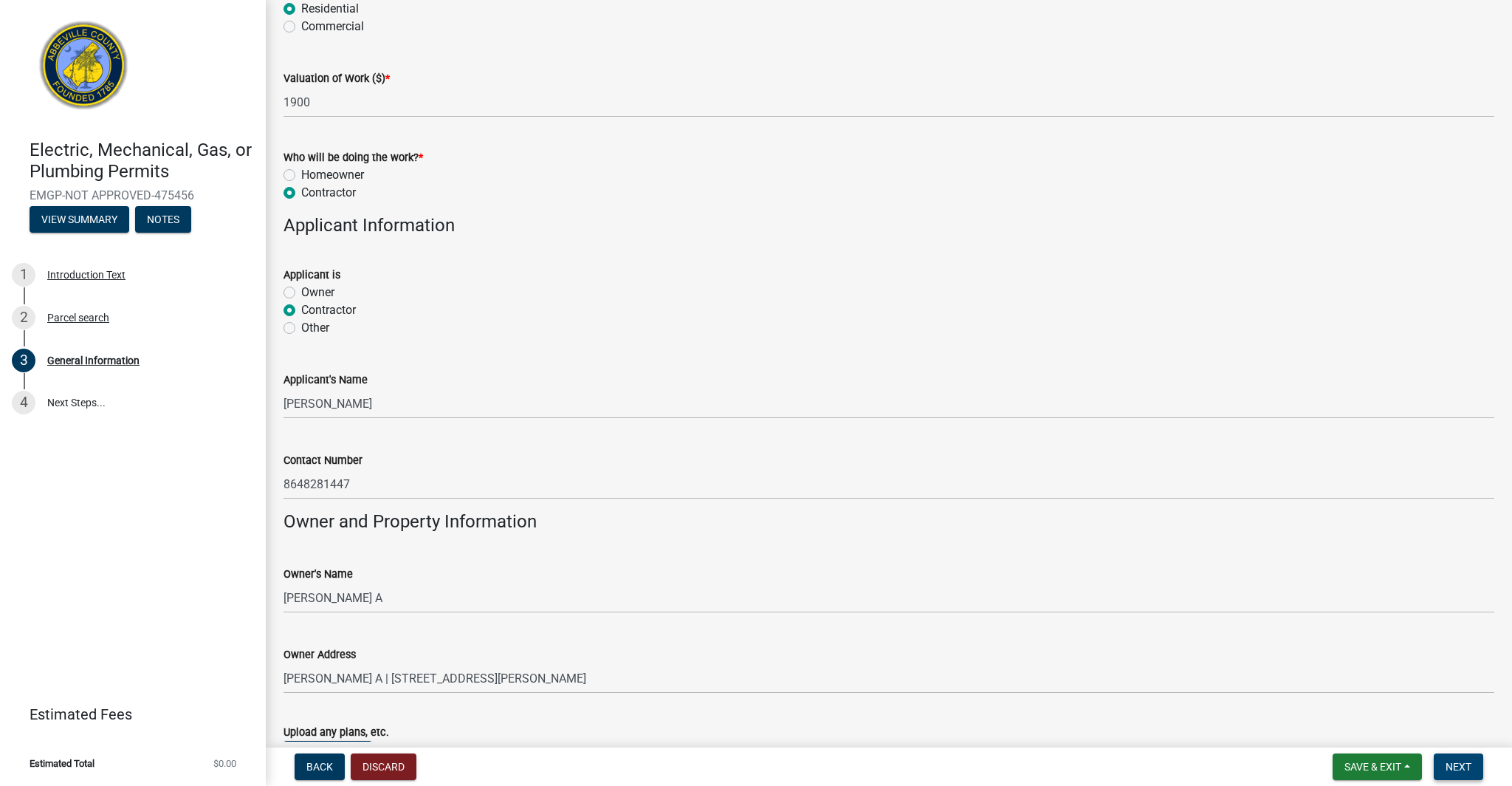
scroll to position [551, 0]
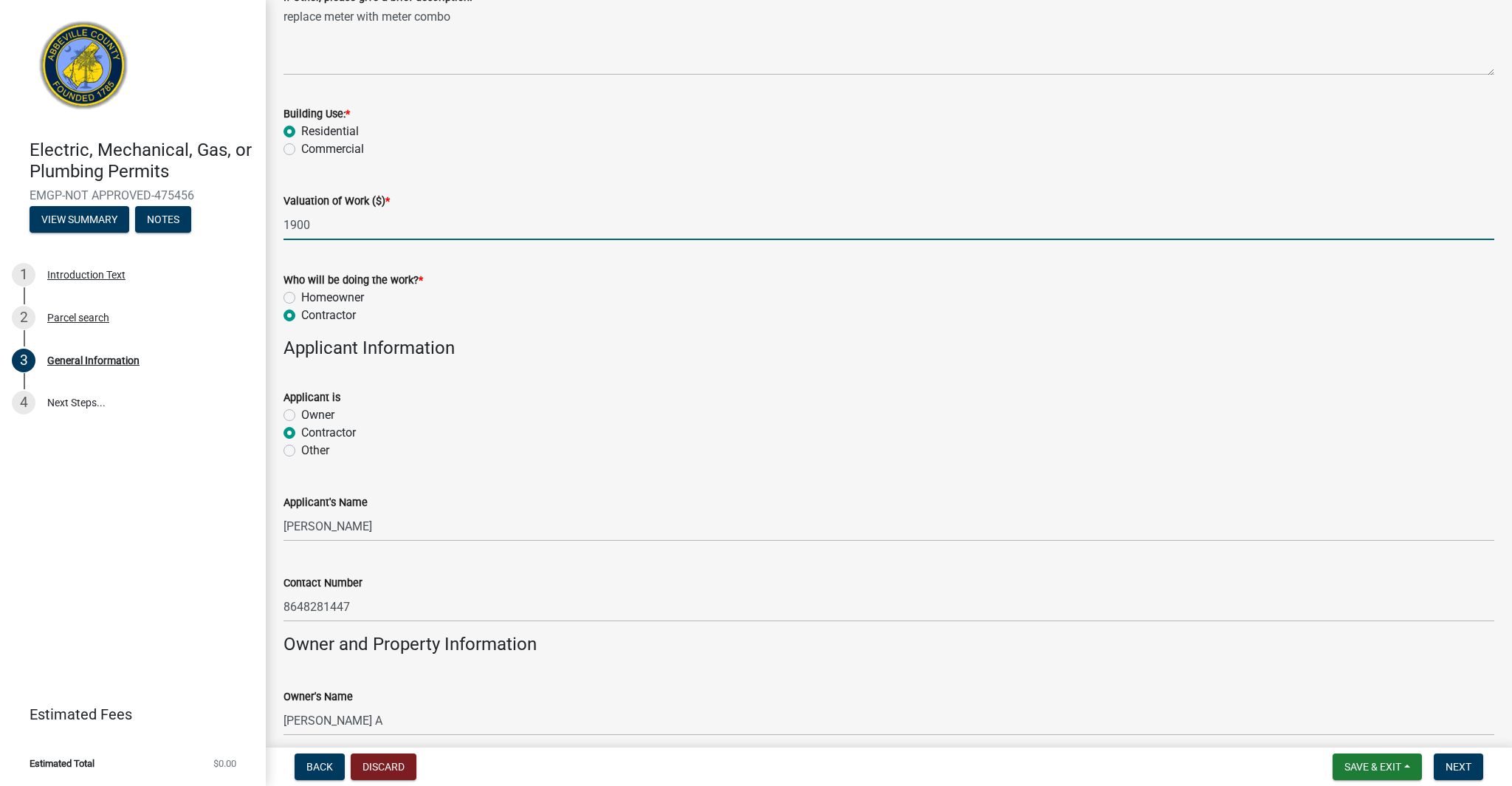
drag, startPoint x: 320, startPoint y: 220, endPoint x: 244, endPoint y: 221, distance: 76.0
click at [247, 221] on div "Electric, Mechanical, Gas, or Plumbing Permits EMGP-NOT APPROVED-475456 View Su…" at bounding box center [756, 393] width 1512 height 786
type input "1900"
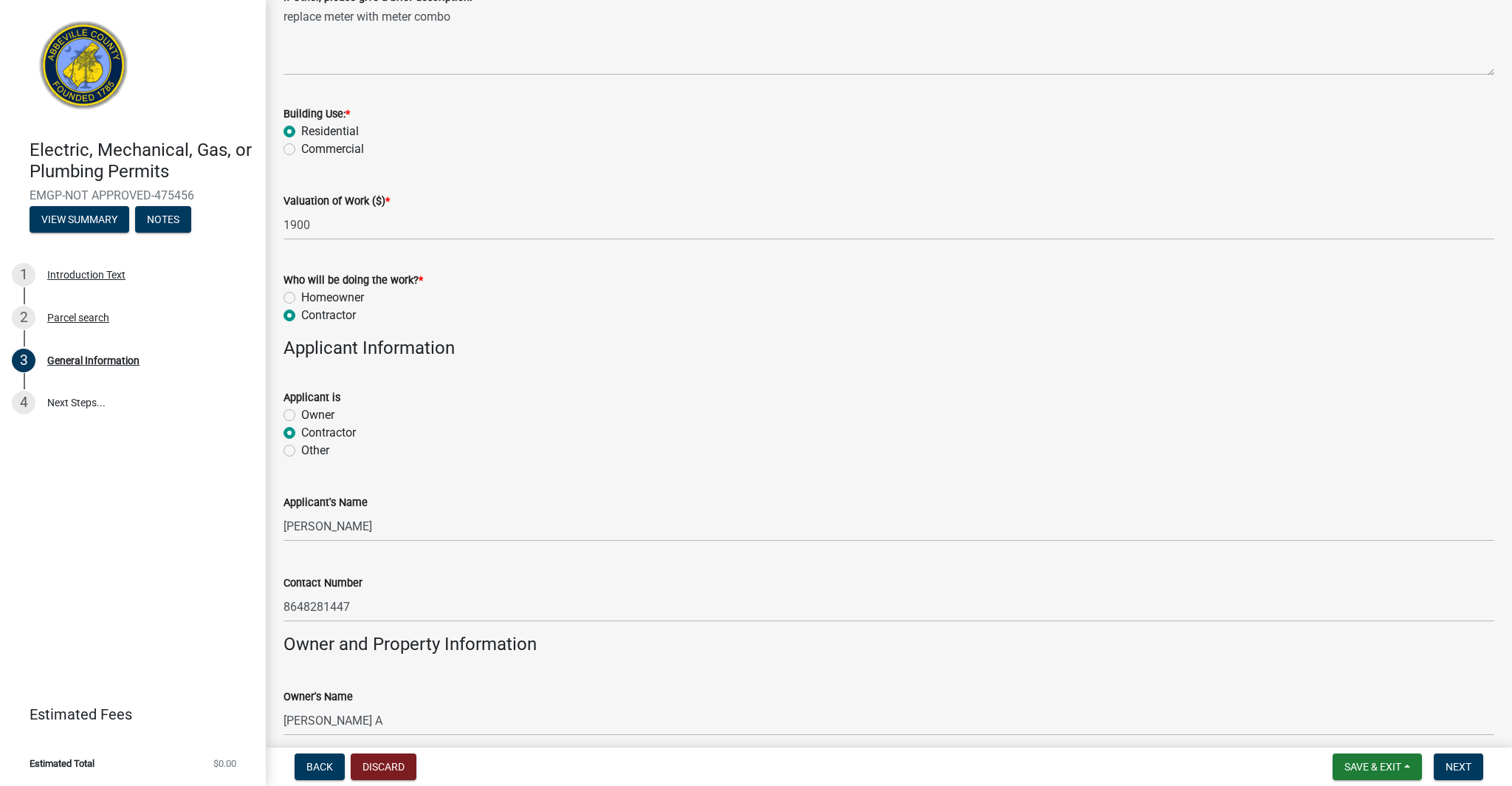
click at [573, 492] on div "Applicant's Name [PERSON_NAME]" at bounding box center [888, 507] width 1211 height 68
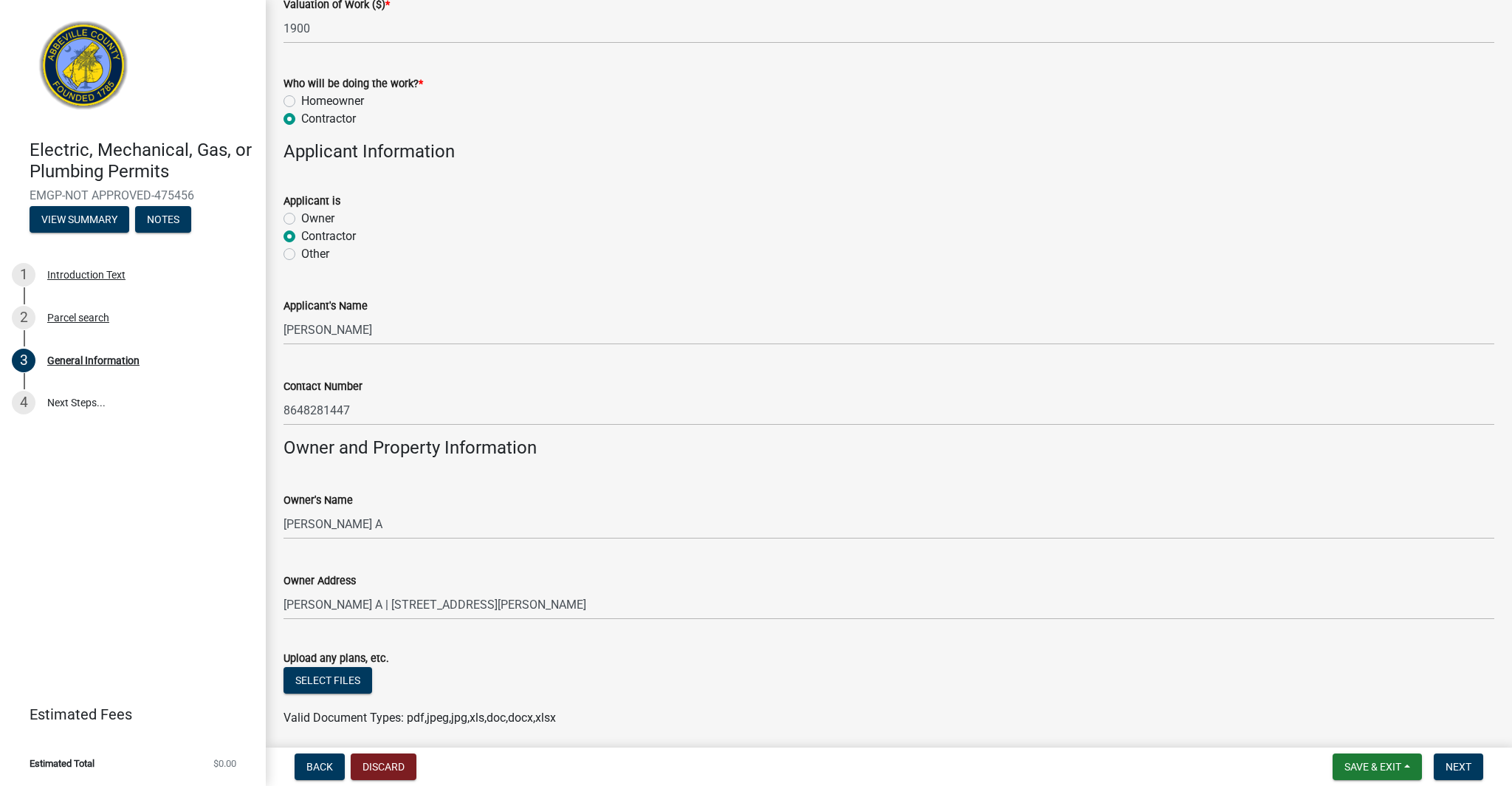
scroll to position [803, 0]
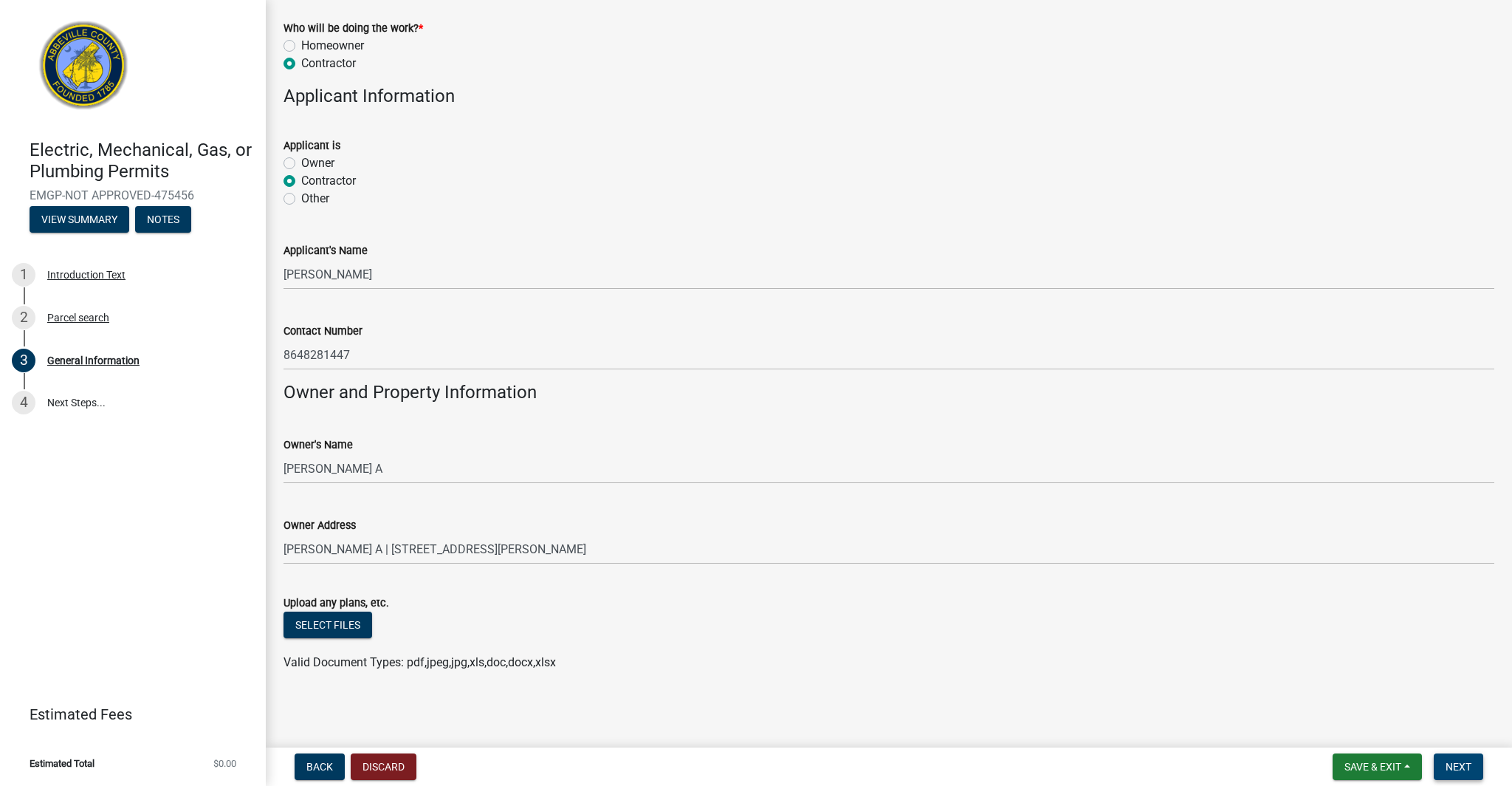
click at [1461, 759] on button "Next" at bounding box center [1458, 766] width 50 height 27
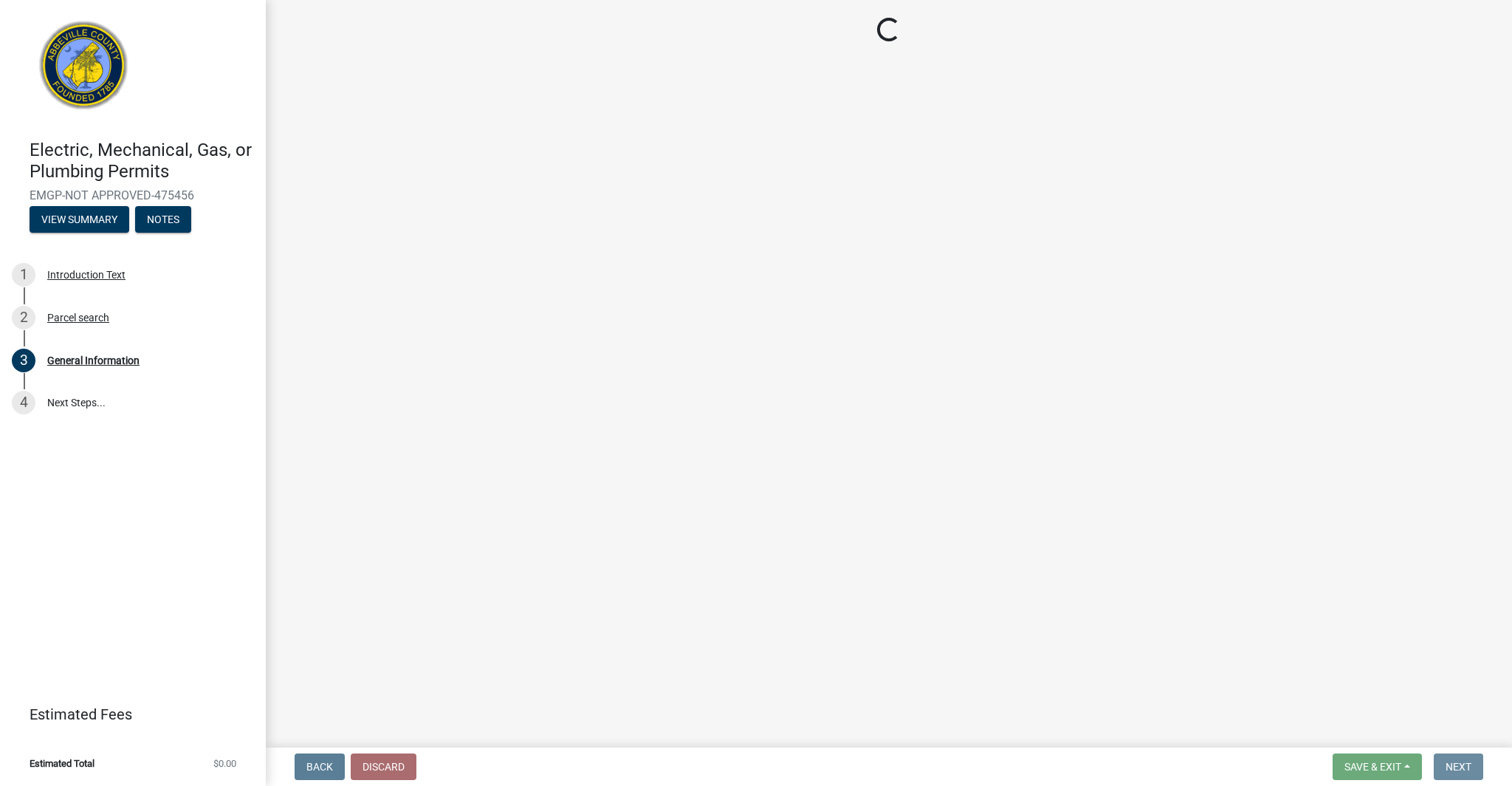
scroll to position [0, 0]
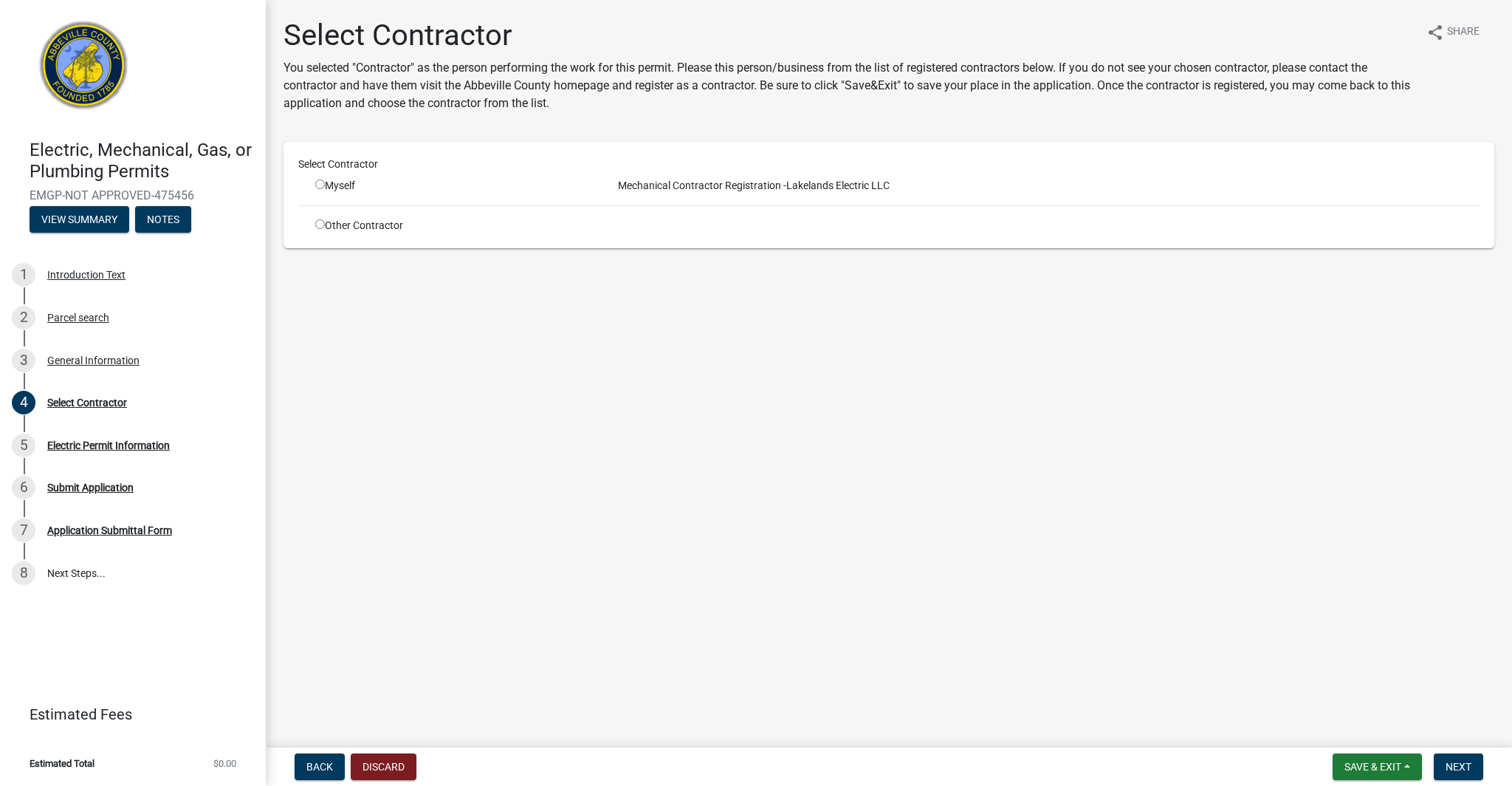
click at [321, 185] on input "radio" at bounding box center [320, 184] width 10 height 10
radio input "true"
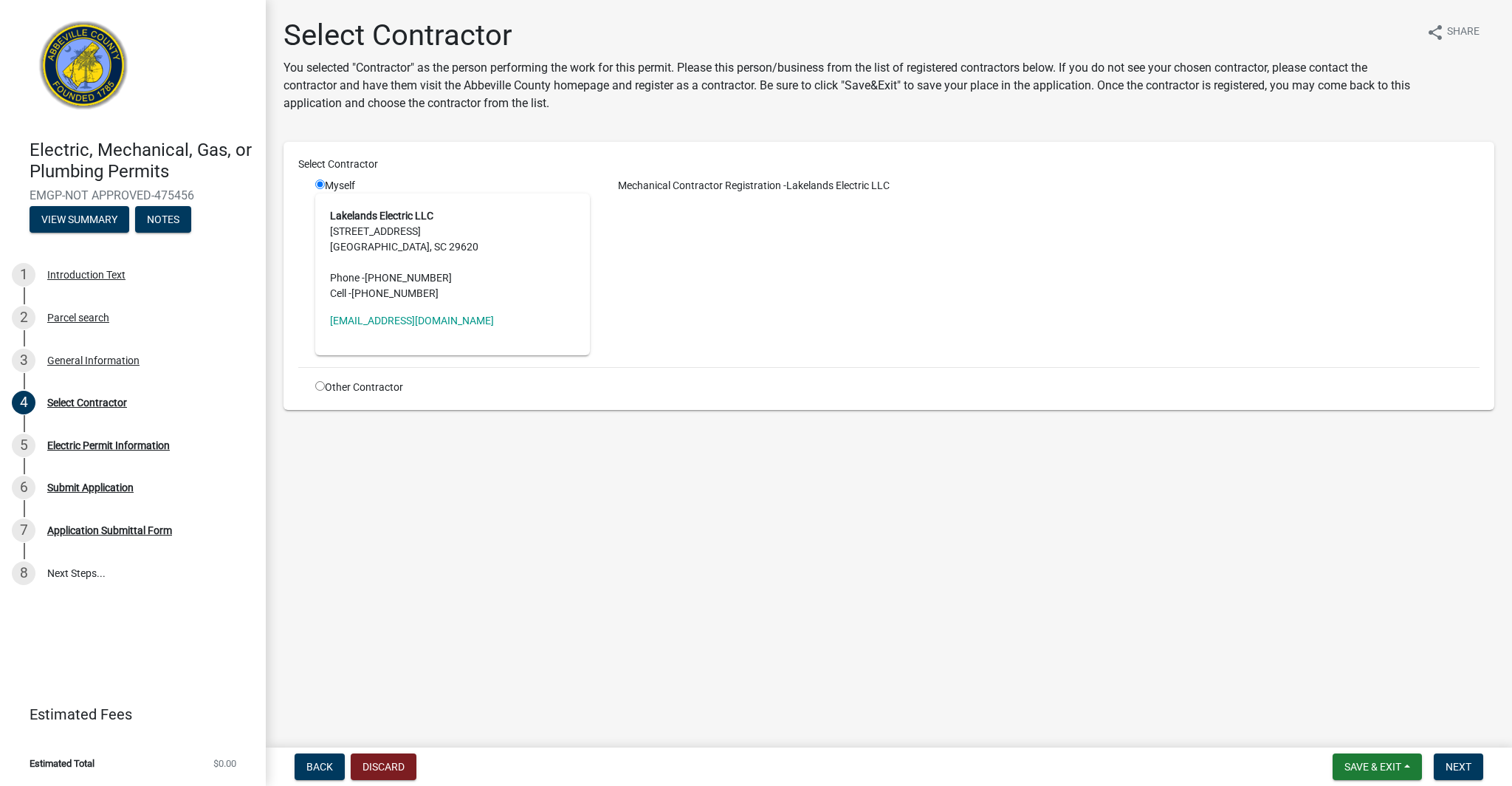
click at [835, 535] on main "Select Contractor You selected "Contractor" as the person performing the work f…" at bounding box center [888, 371] width 1247 height 741
click at [1461, 764] on span "Next" at bounding box center [1458, 766] width 26 height 12
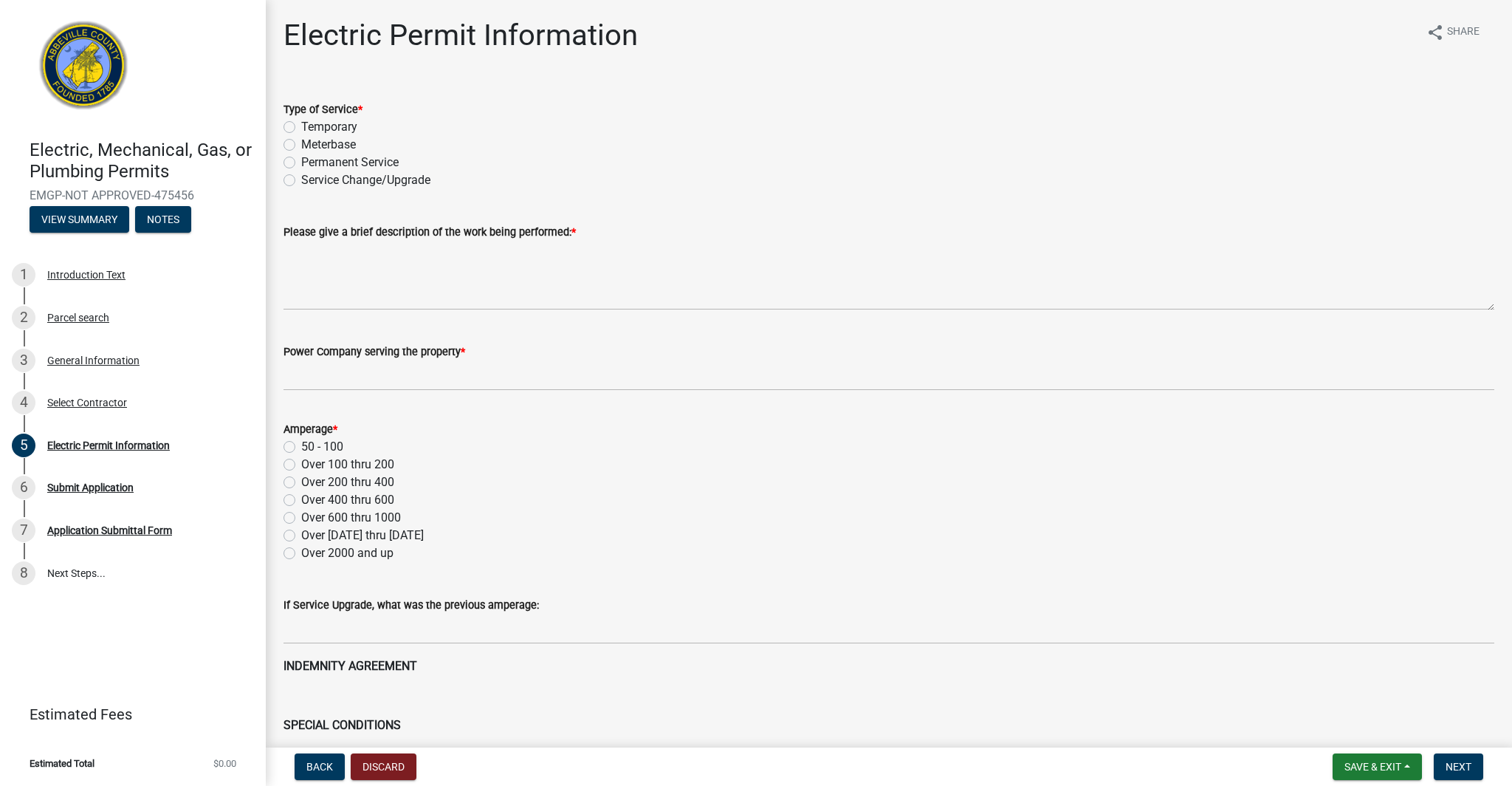
click at [301, 162] on label "Permanent Service" at bounding box center [350, 163] width 98 height 18
click at [301, 162] on input "Permanent Service" at bounding box center [306, 159] width 10 height 10
radio input "true"
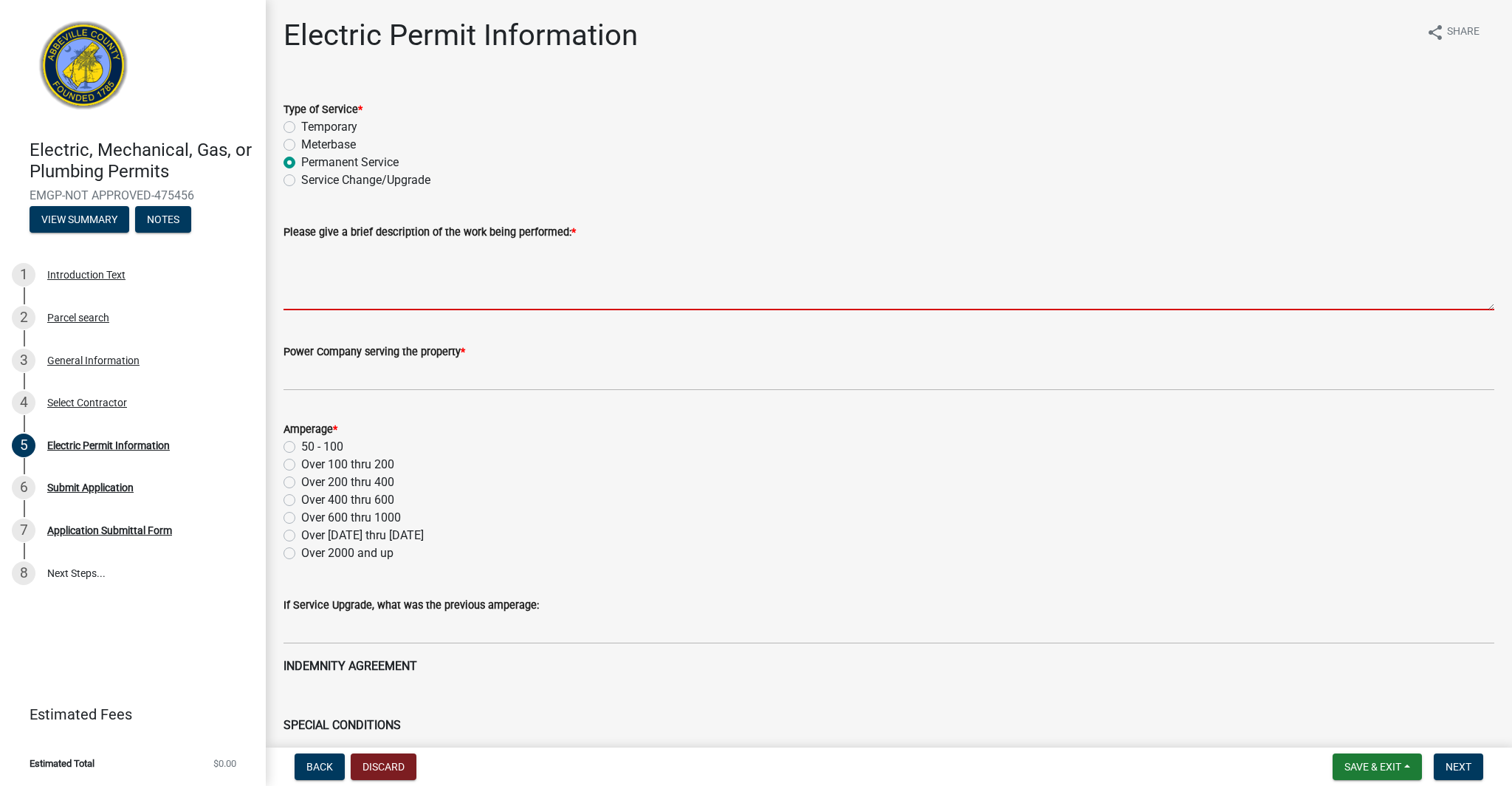
click at [388, 281] on textarea "Please give a brief description of the work being performed: *" at bounding box center [888, 275] width 1211 height 69
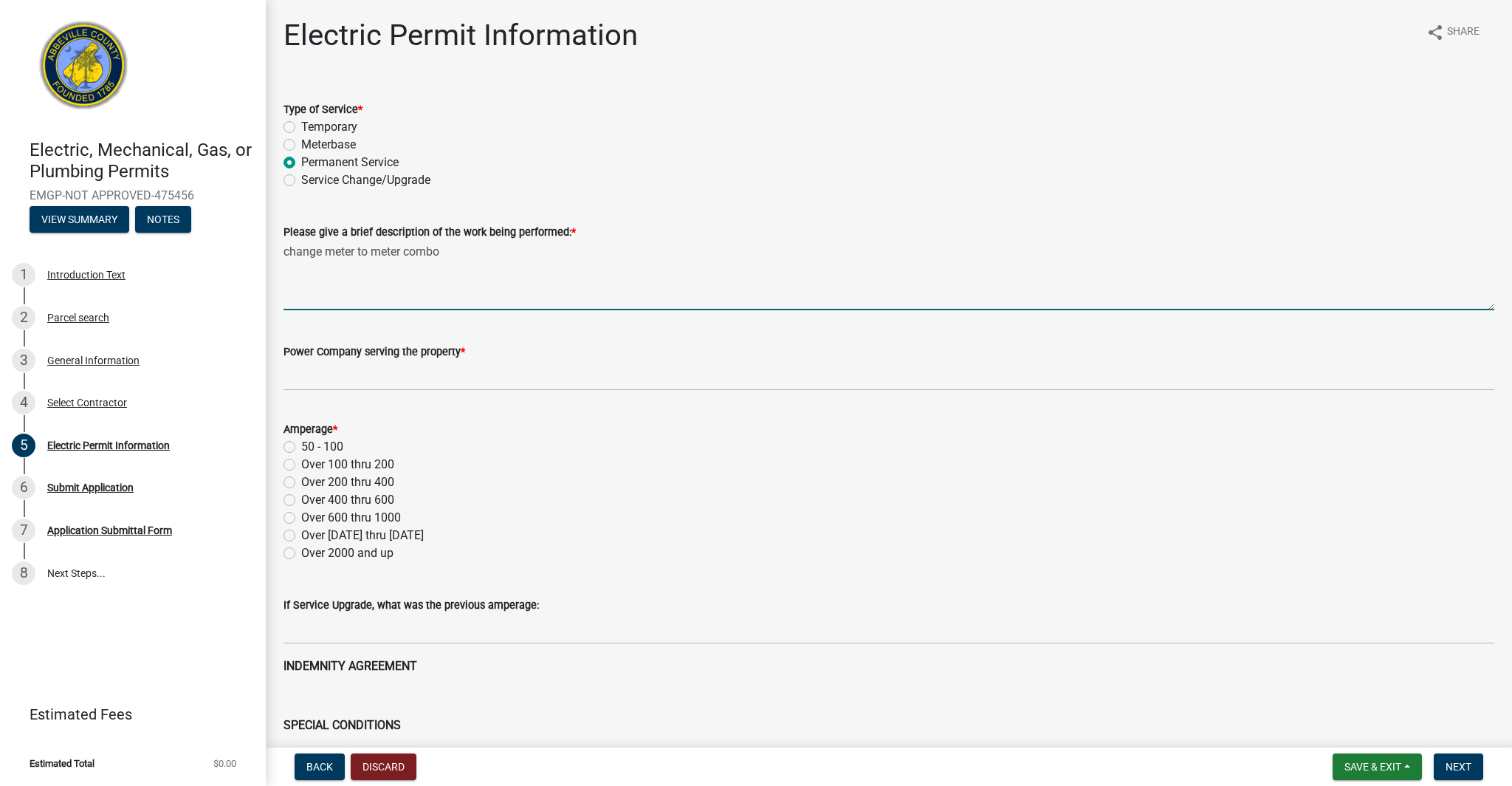
type textarea "change meter to meter combo"
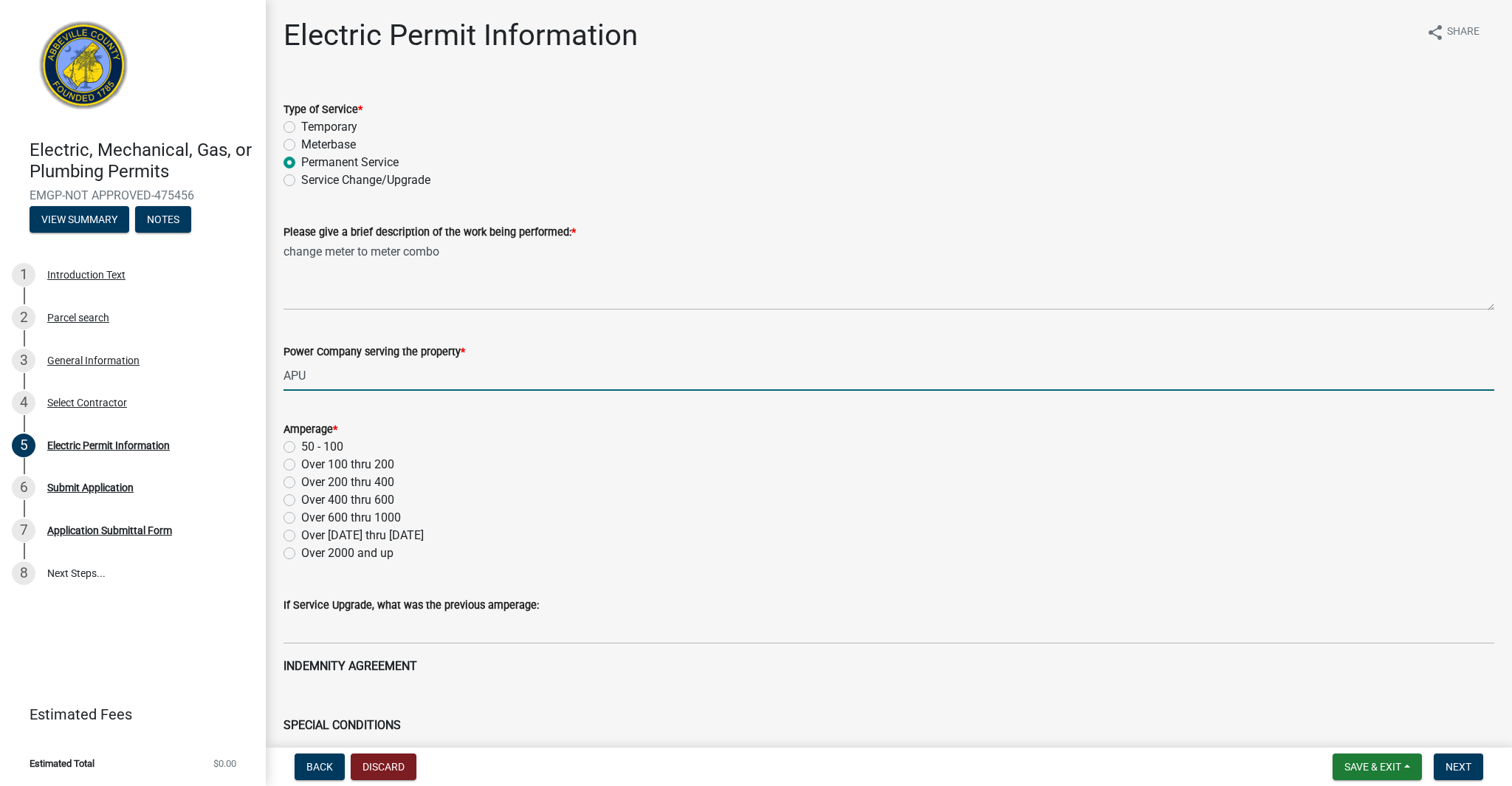
type input "APU"
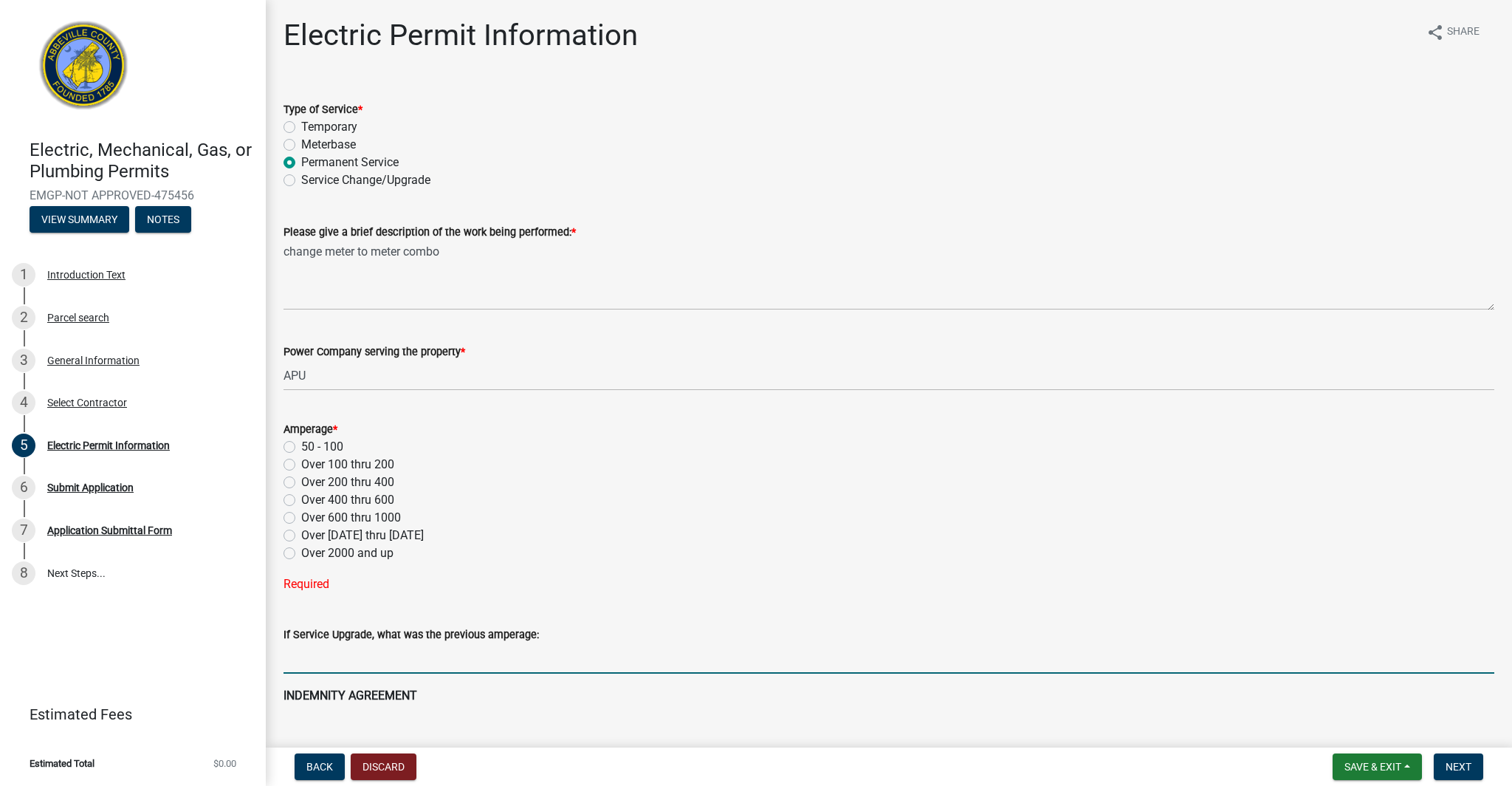
click at [301, 463] on label "Over 100 thru 200" at bounding box center [348, 464] width 93 height 18
click at [301, 463] on input "Over 100 thru 200" at bounding box center [306, 460] width 10 height 10
radio input "true"
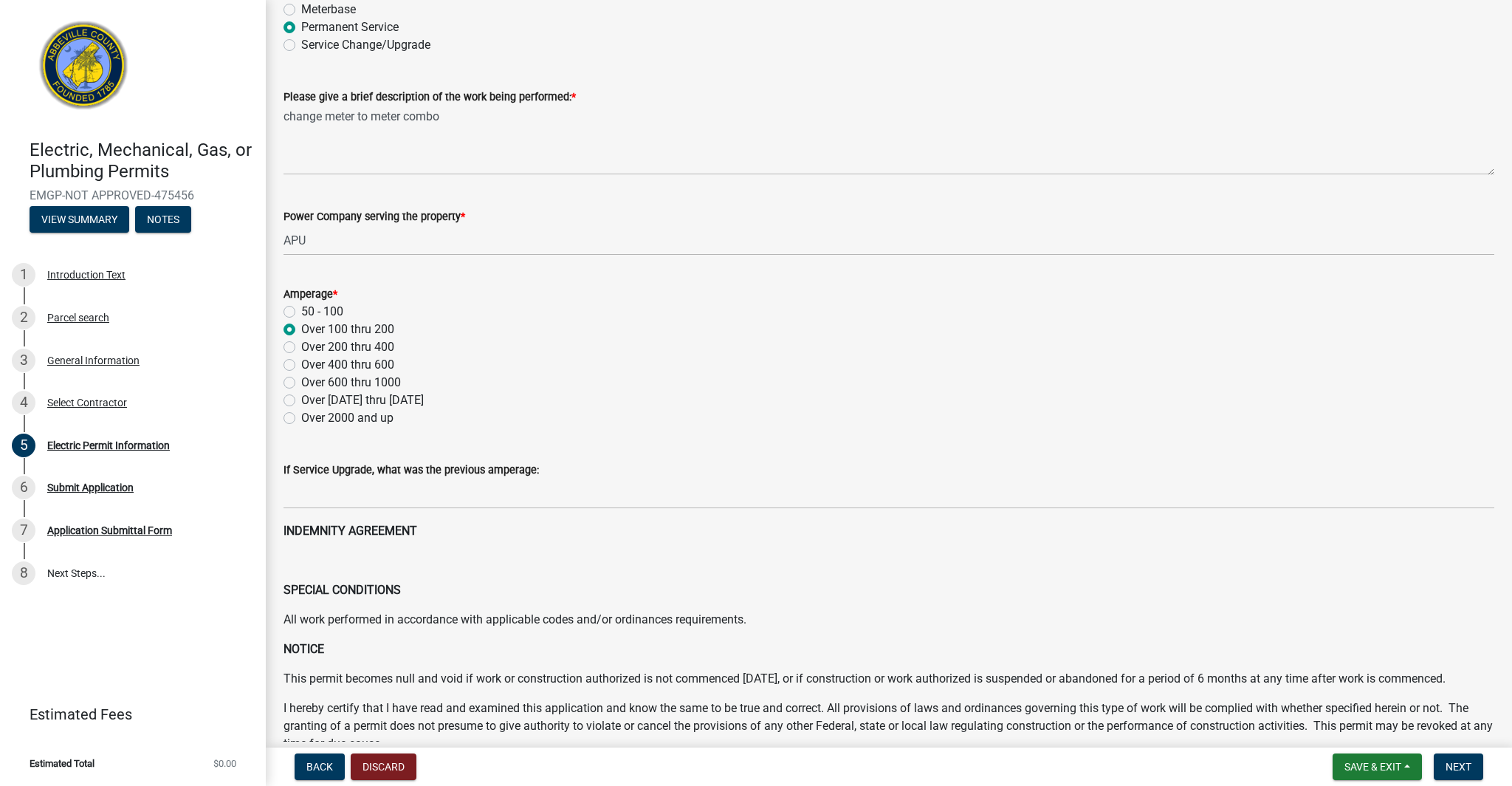
scroll to position [234, 0]
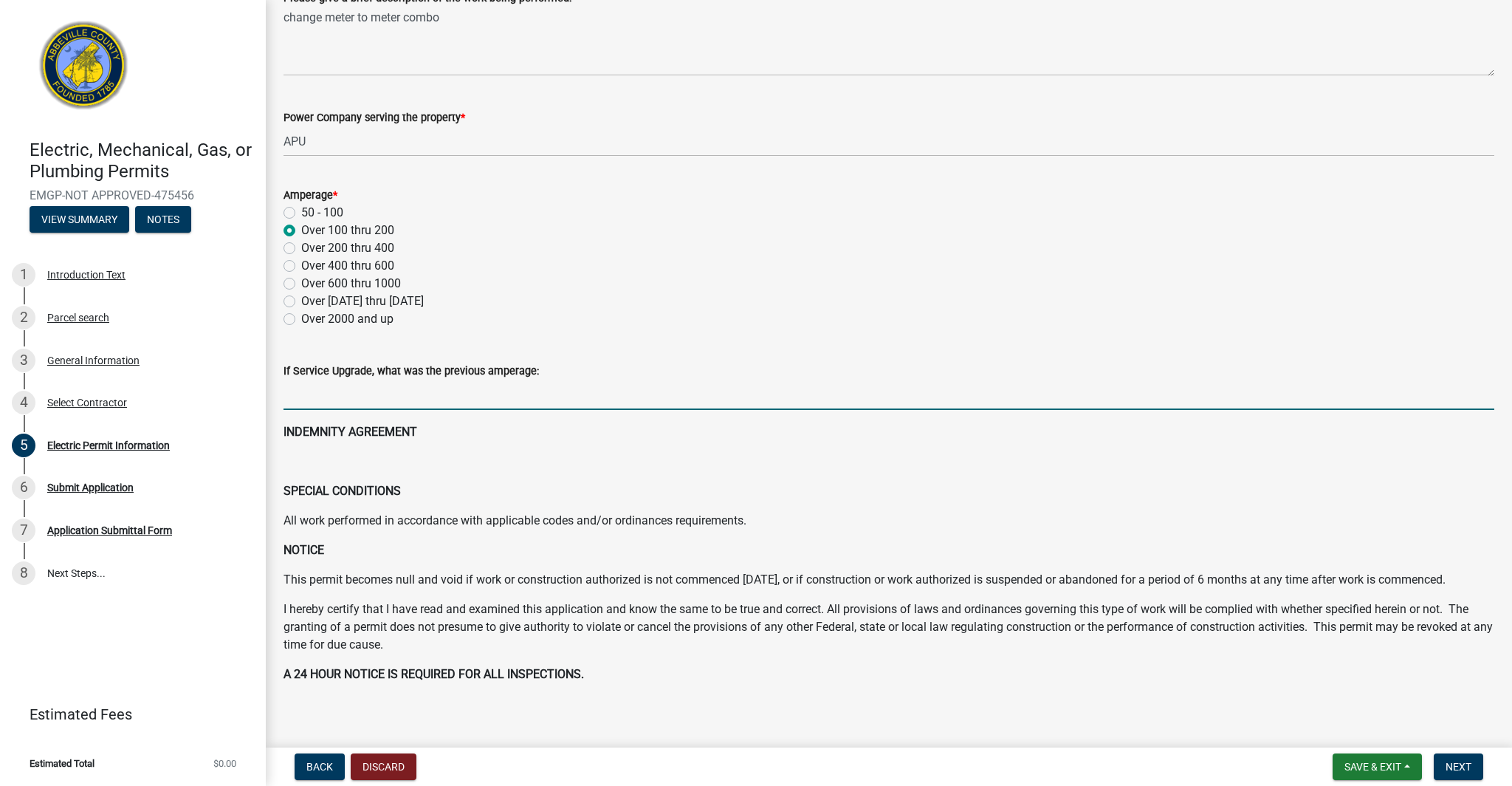
click at [390, 380] on input "text" at bounding box center [888, 394] width 1211 height 30
type input "100"
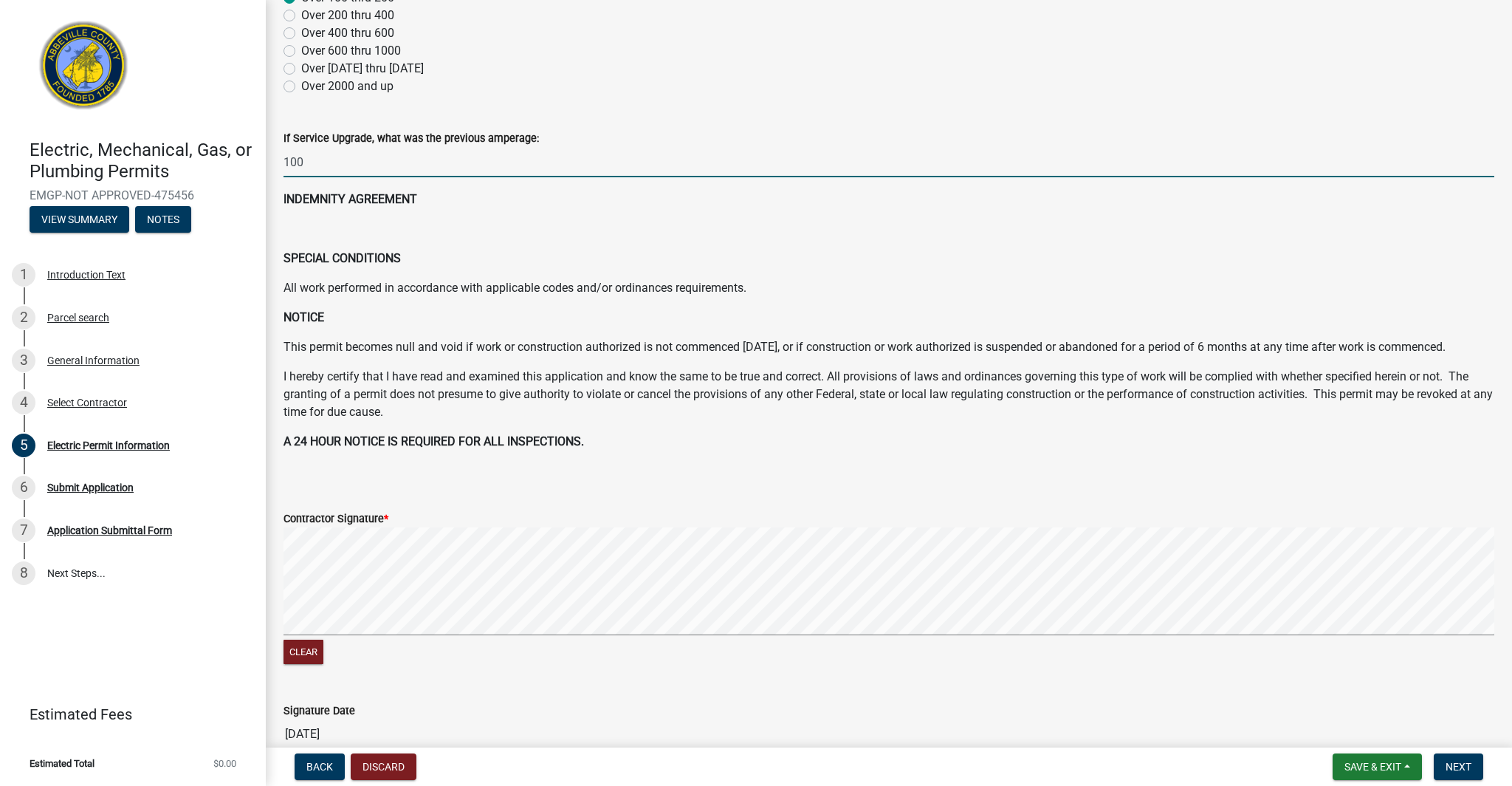
scroll to position [560, 0]
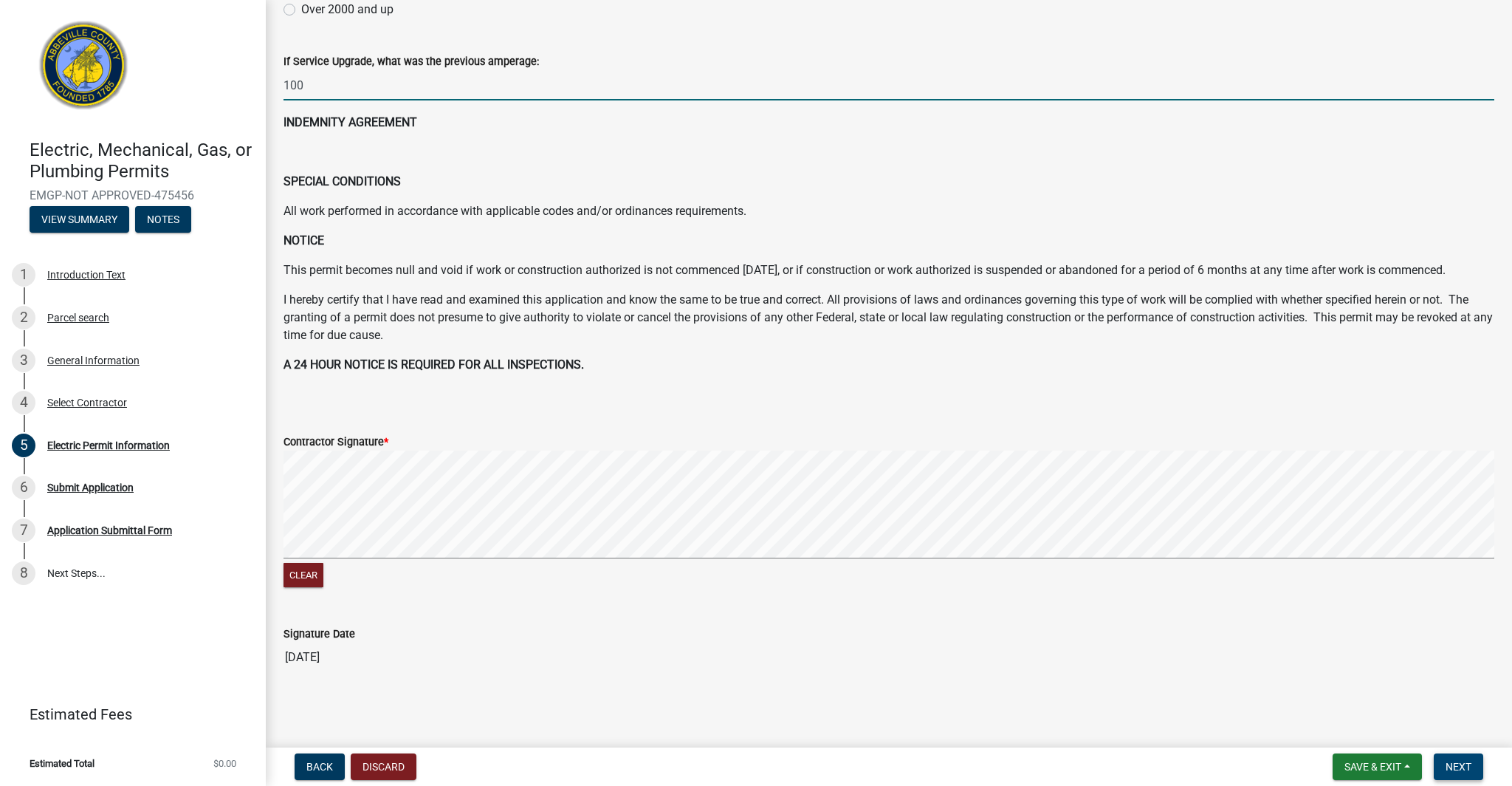
click at [1469, 758] on button "Next" at bounding box center [1458, 766] width 50 height 27
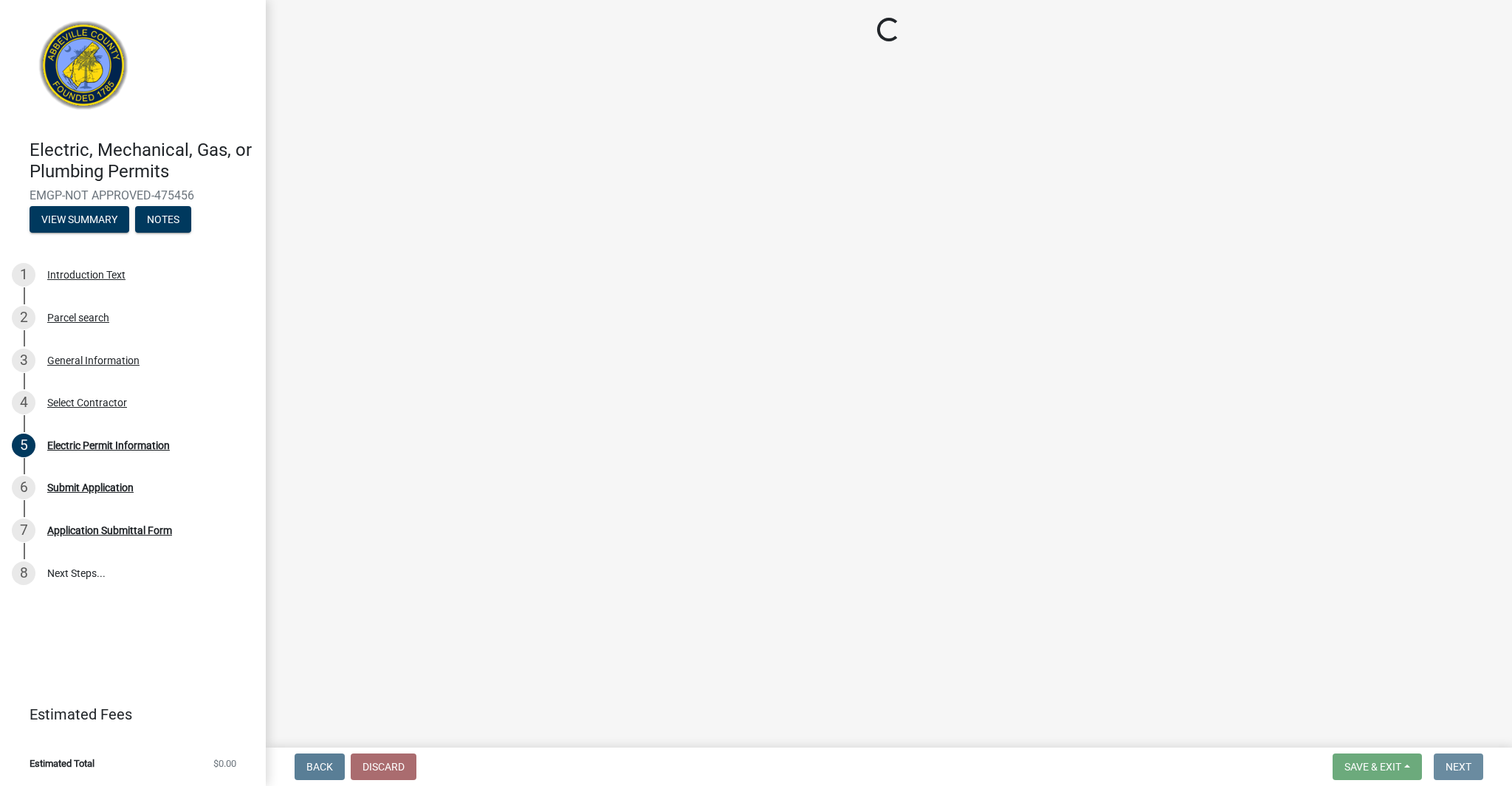
scroll to position [0, 0]
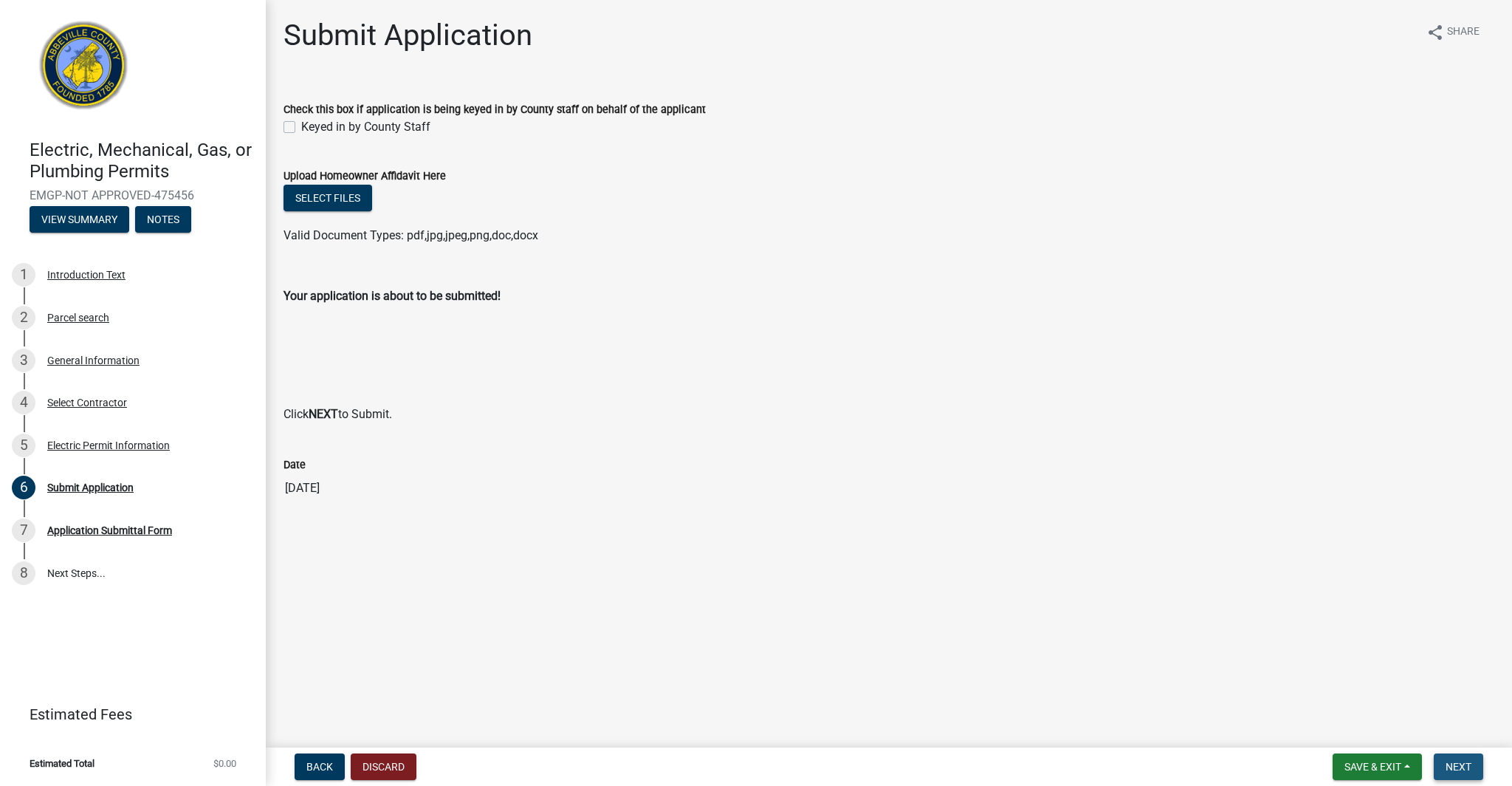
click at [1467, 763] on span "Next" at bounding box center [1458, 766] width 26 height 12
